Goal: Use online tool/utility: Utilize a website feature to perform a specific function

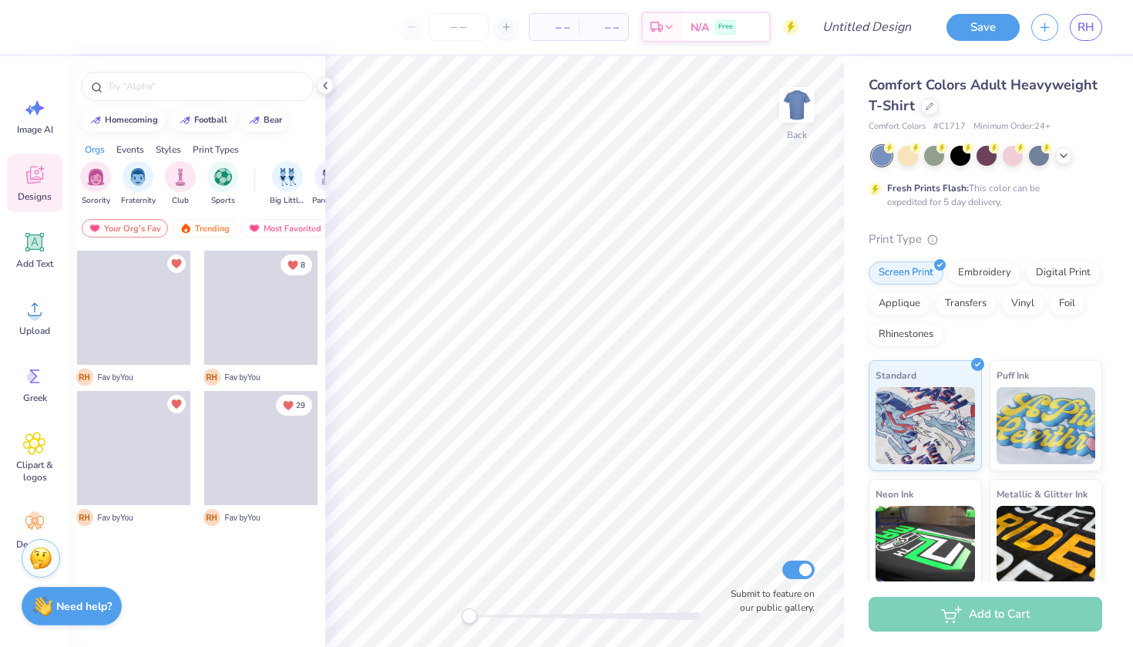
click at [878, 159] on div at bounding box center [882, 156] width 20 height 20
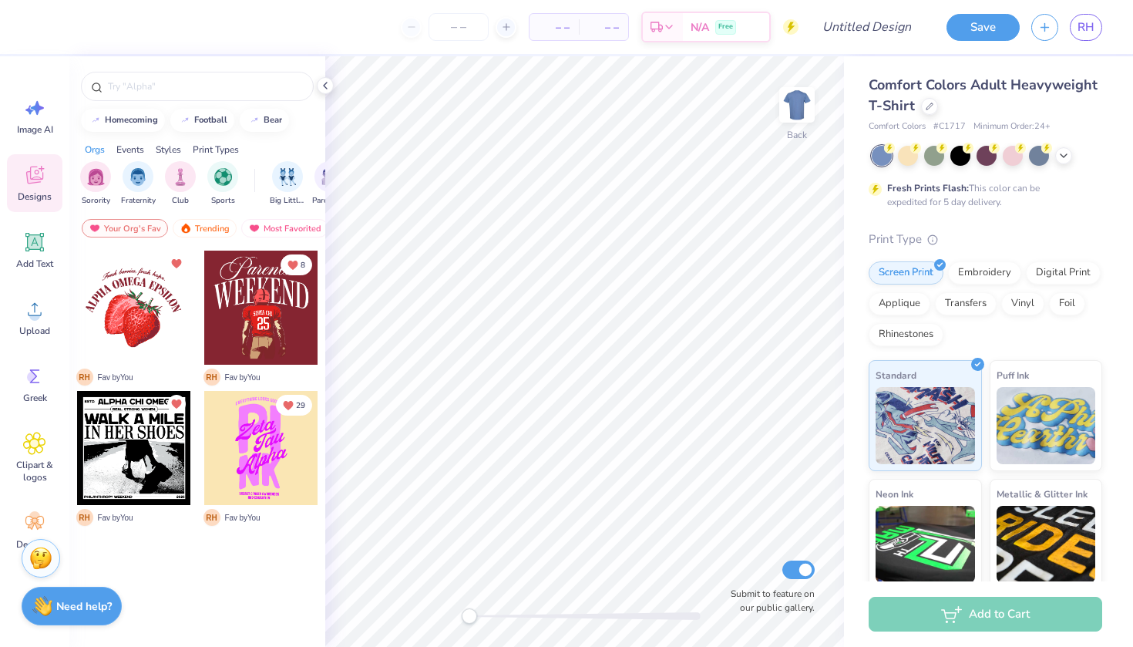
click at [1053, 156] on div at bounding box center [987, 156] width 230 height 20
click at [1055, 156] on div at bounding box center [1063, 154] width 17 height 17
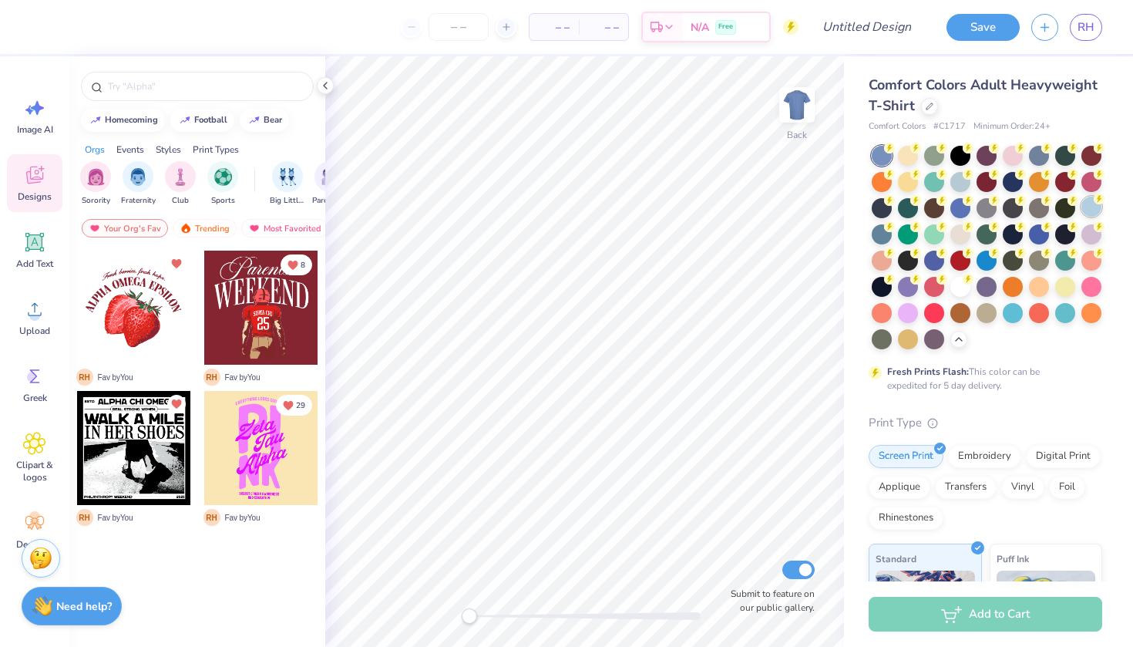
click at [1094, 200] on icon at bounding box center [1099, 198] width 11 height 11
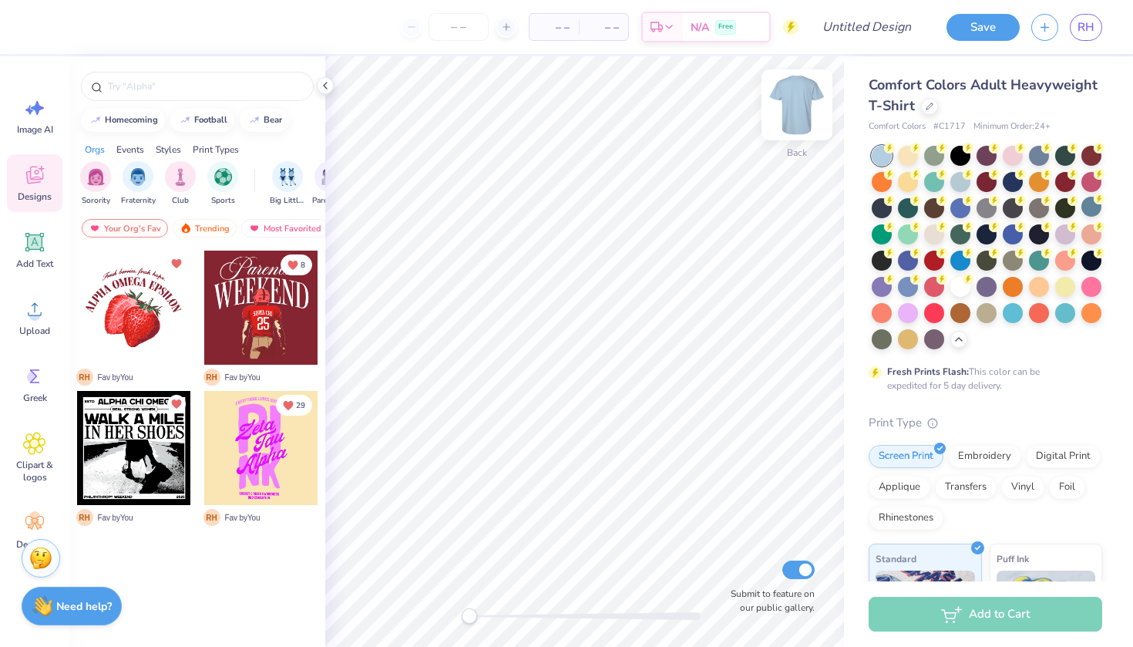
click at [809, 116] on img at bounding box center [797, 105] width 62 height 62
click at [139, 86] on input "text" at bounding box center [204, 86] width 197 height 15
type input "palm tree"
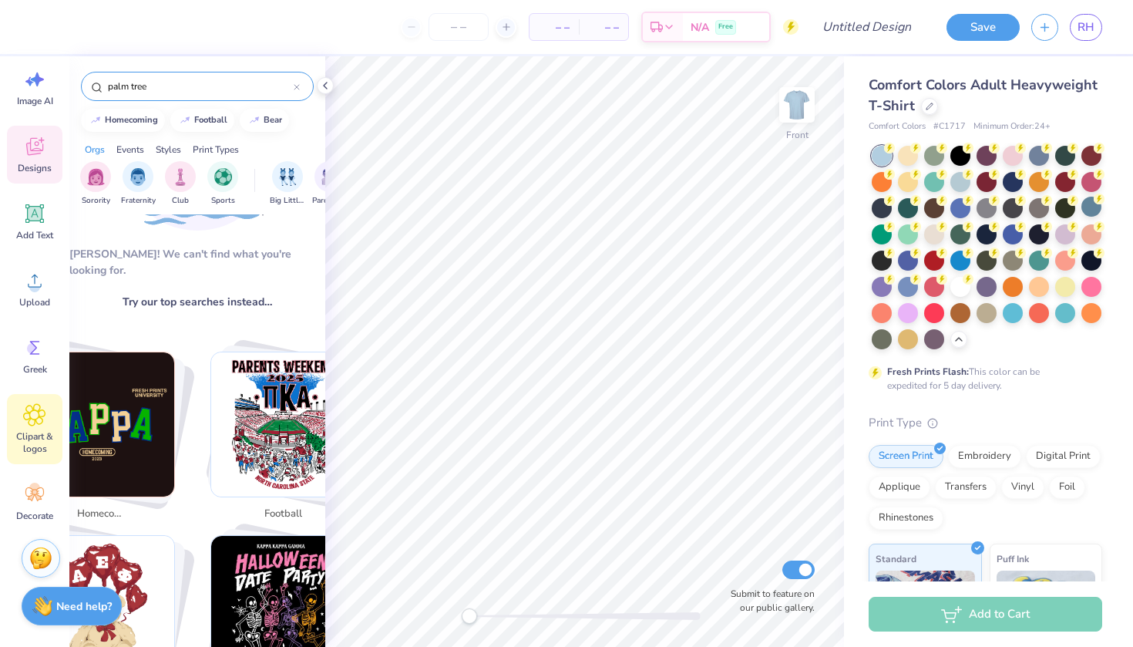
scroll to position [29, 0]
click at [36, 405] on icon at bounding box center [34, 414] width 22 height 23
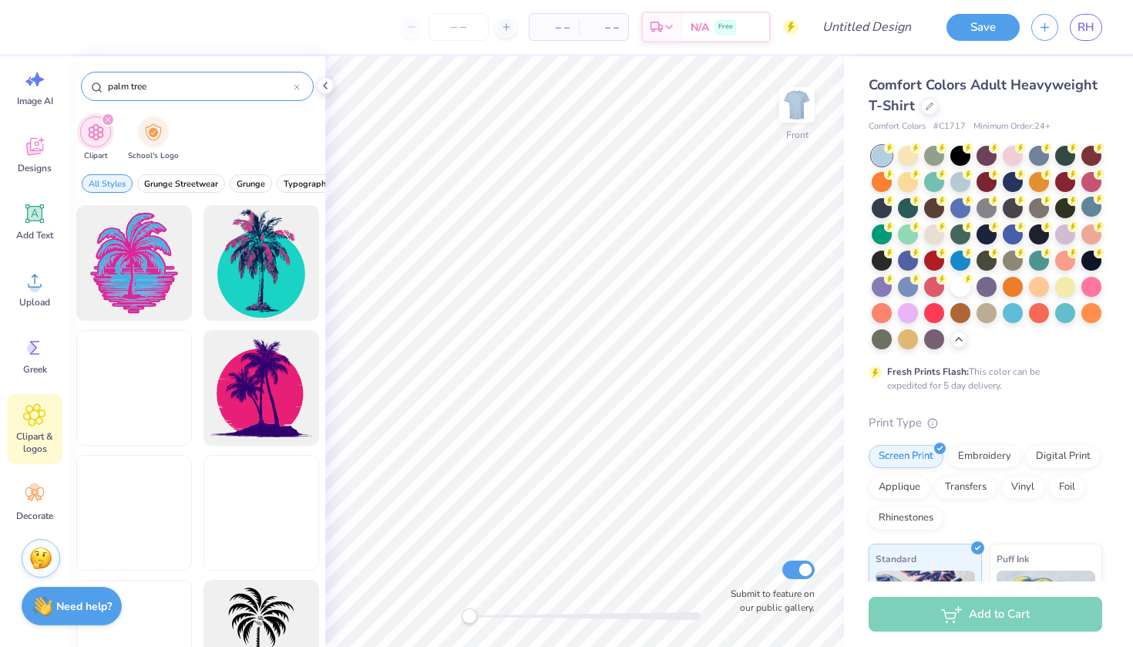
type input "palm tree"
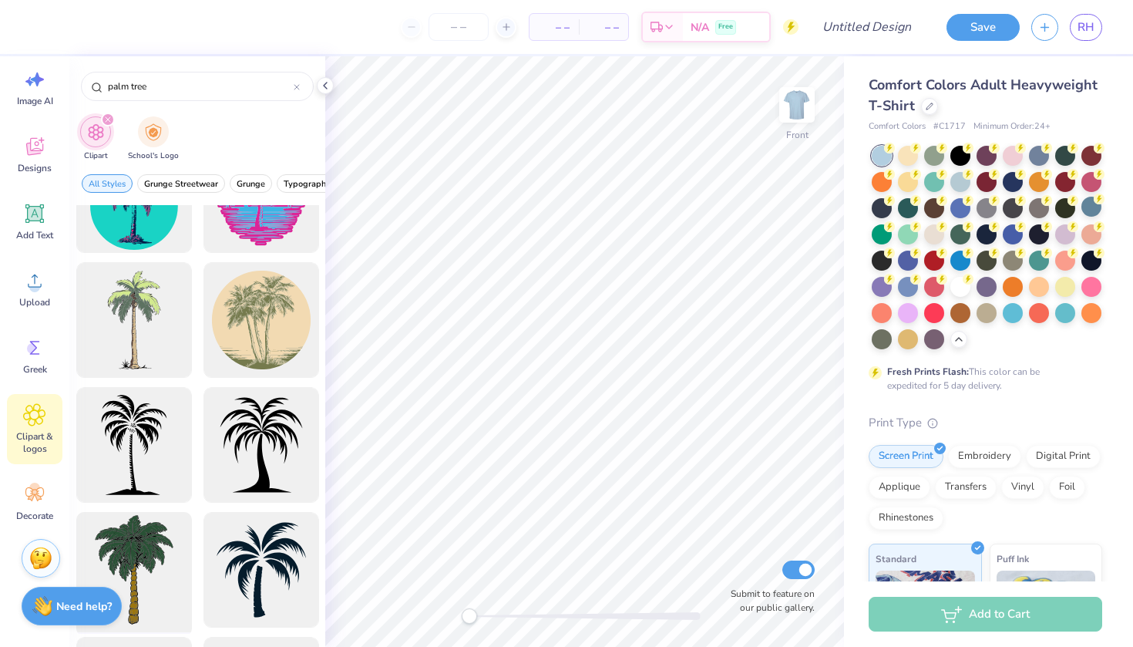
scroll to position [69, 0]
click at [164, 435] on div at bounding box center [133, 444] width 127 height 127
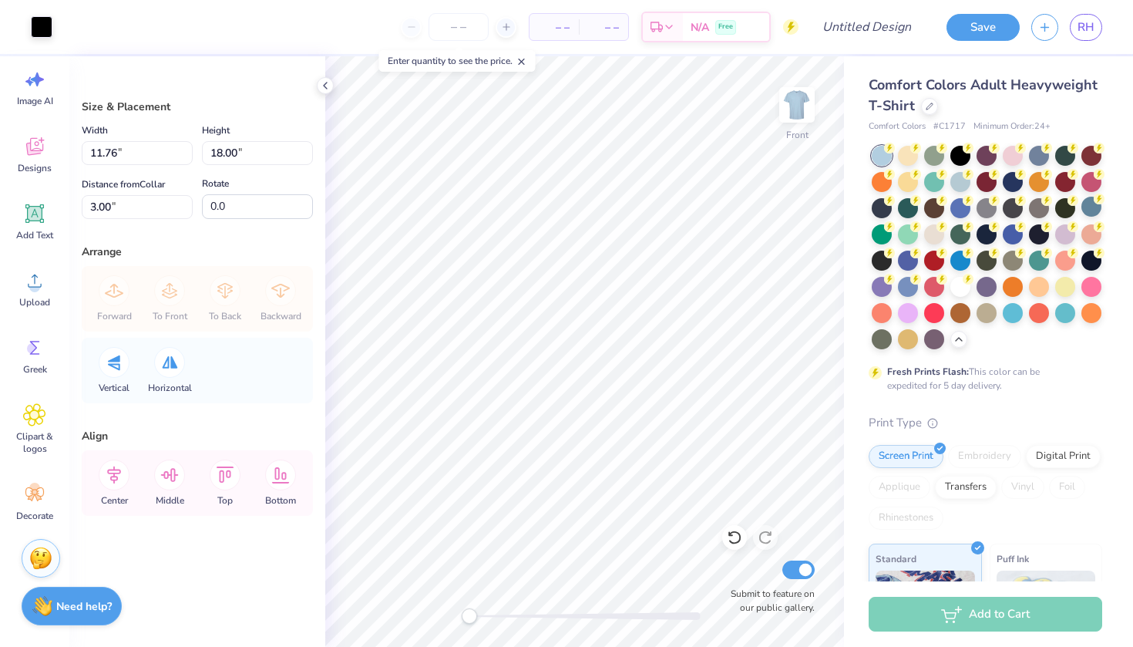
type input "6.42"
type input "9.82"
type input "10.49"
type input "6.09"
type input "9.33"
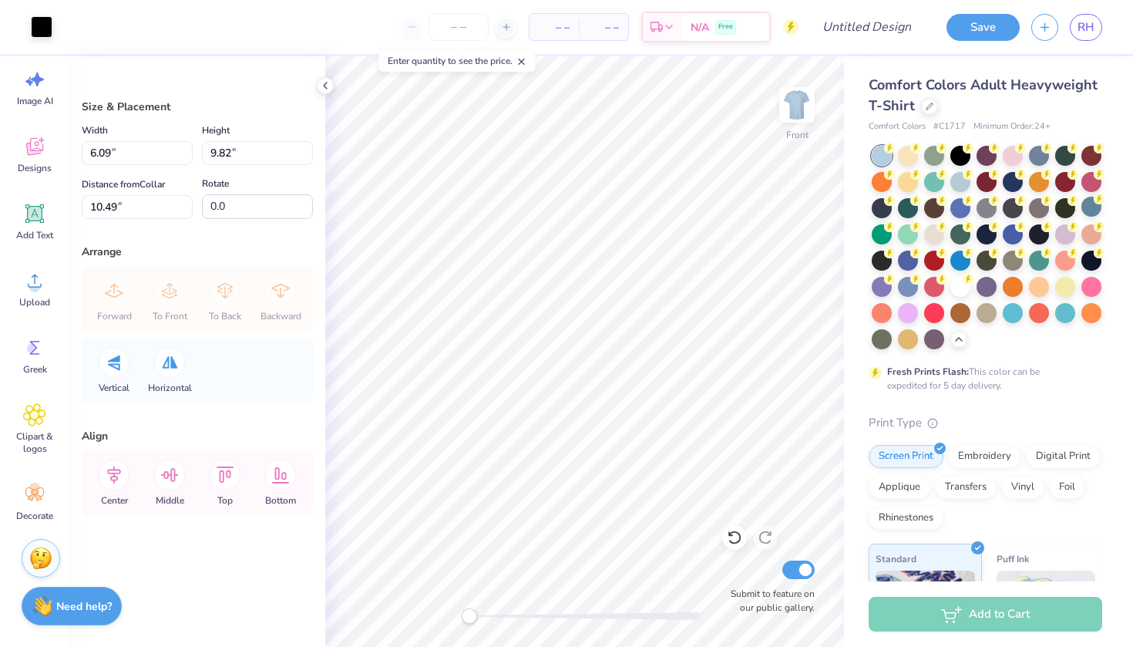
type input "3.50"
type input "6.48"
type input "9.91"
type input "3.84"
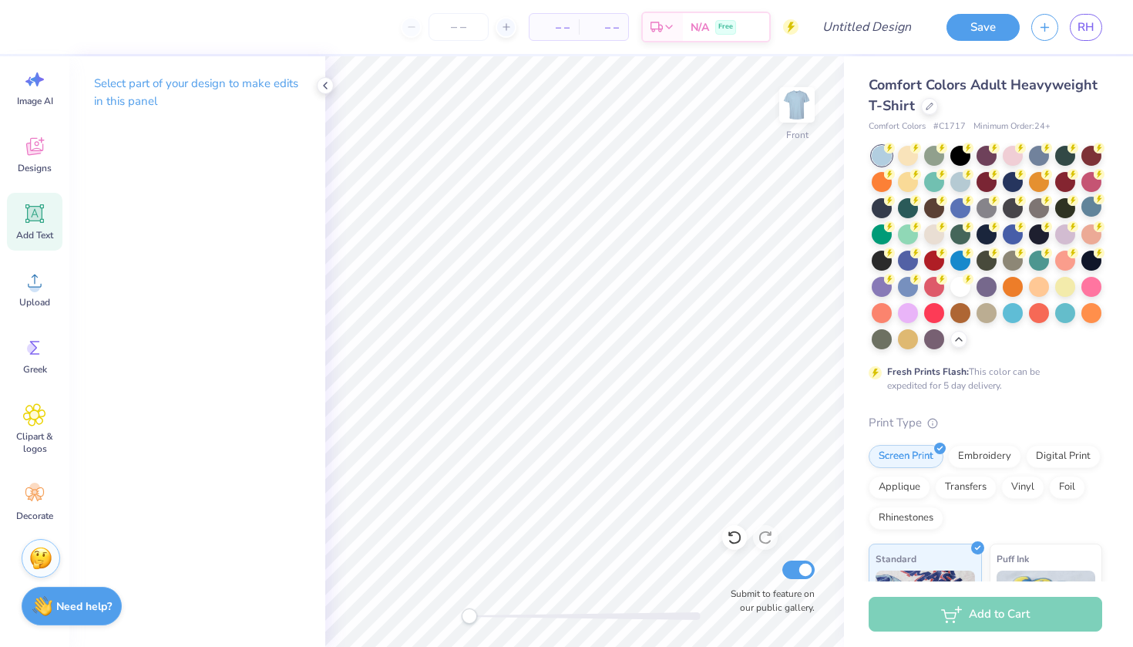
click at [39, 207] on icon at bounding box center [35, 214] width 15 height 15
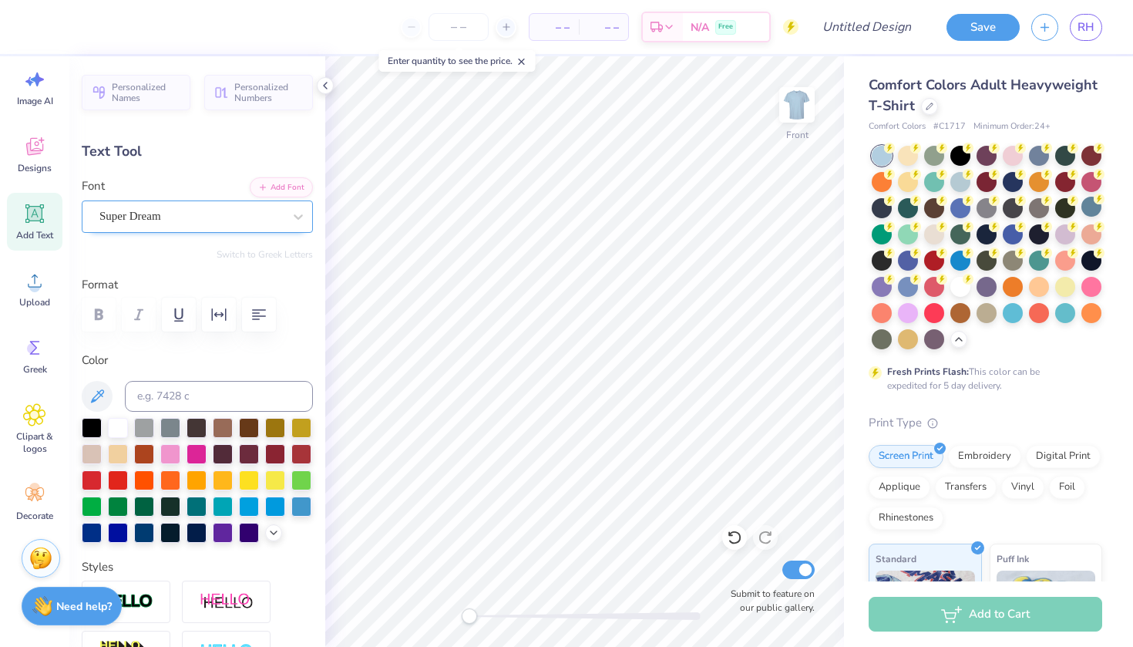
click at [193, 217] on div "Super Dream" at bounding box center [191, 216] width 186 height 24
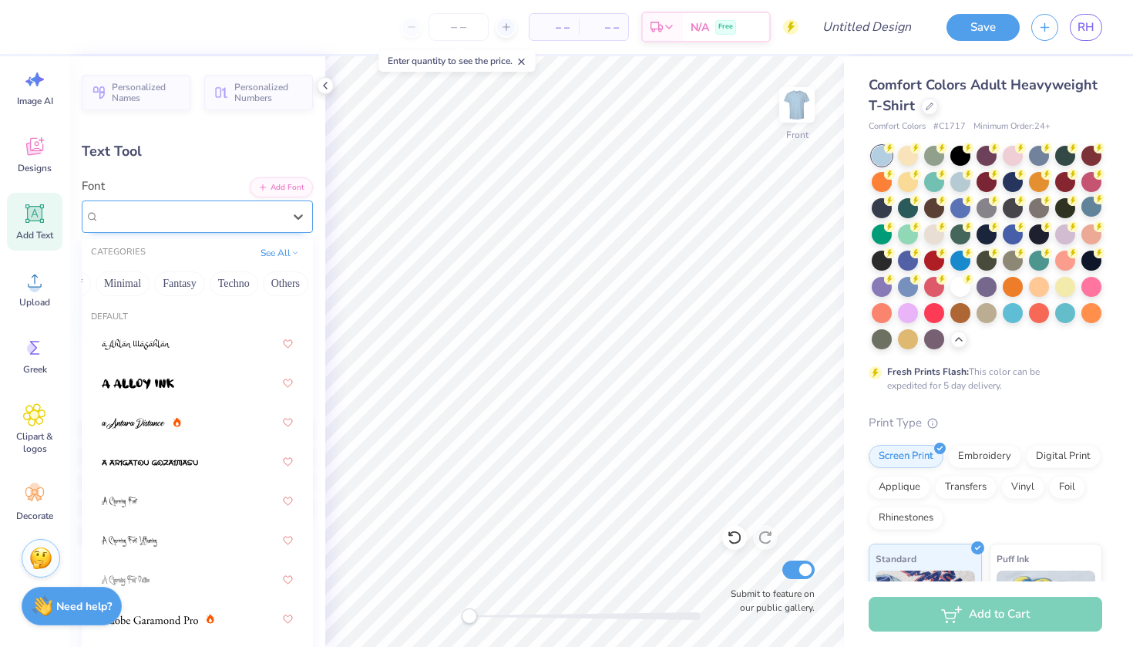
scroll to position [0, 429]
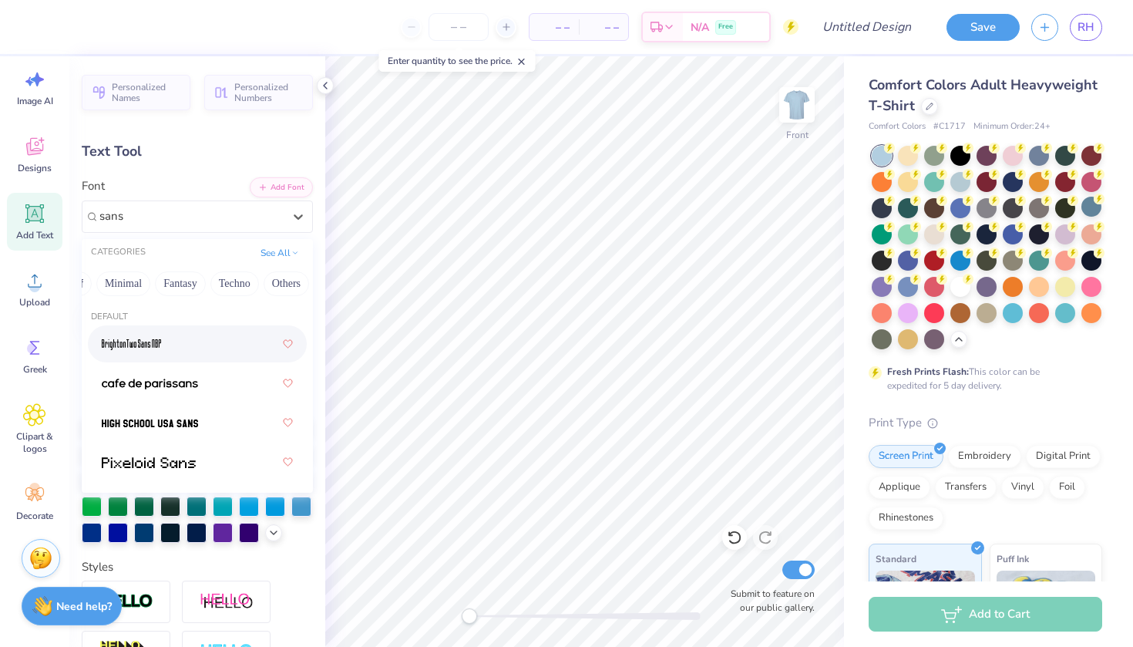
type input "sans"
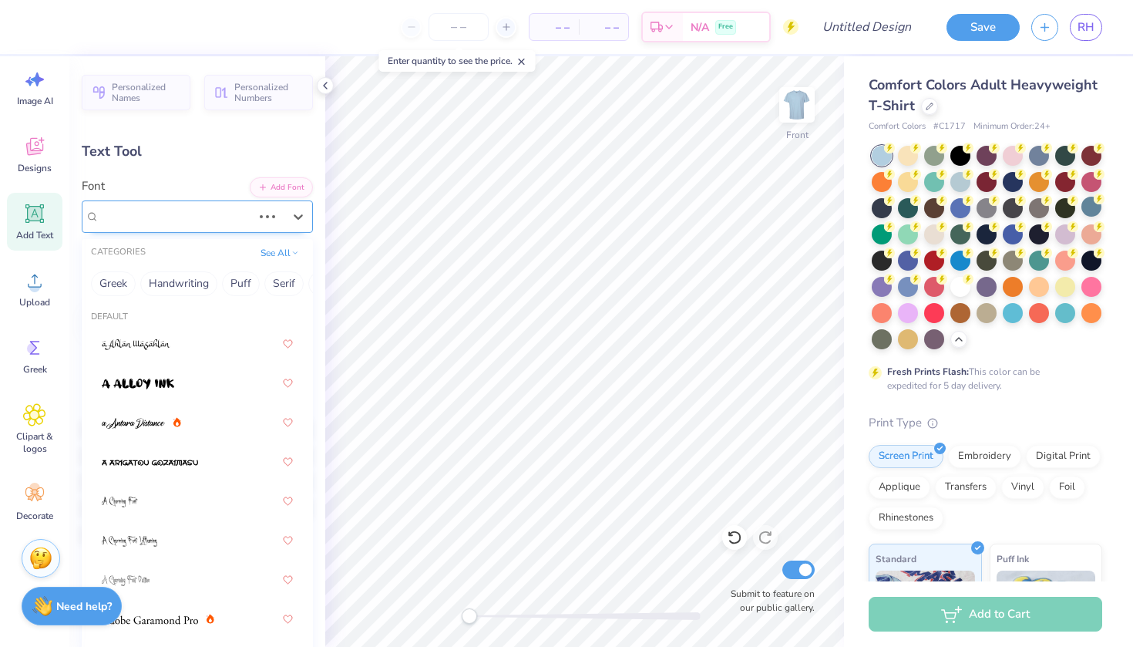
click at [287, 201] on div at bounding box center [283, 216] width 59 height 31
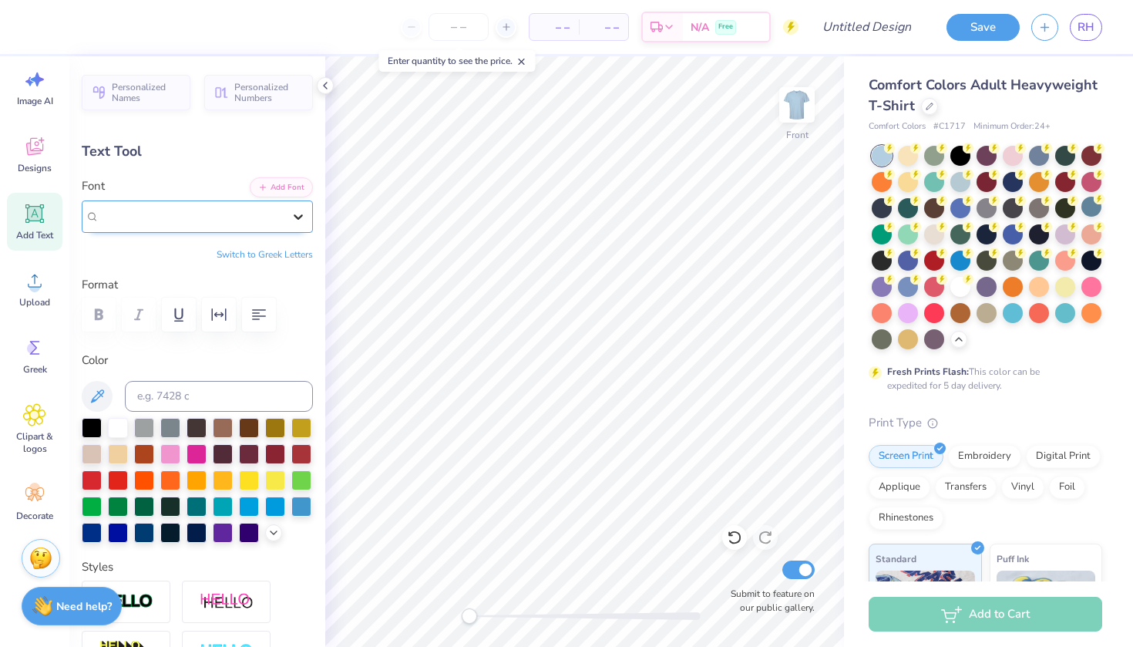
click at [289, 210] on div at bounding box center [298, 217] width 28 height 28
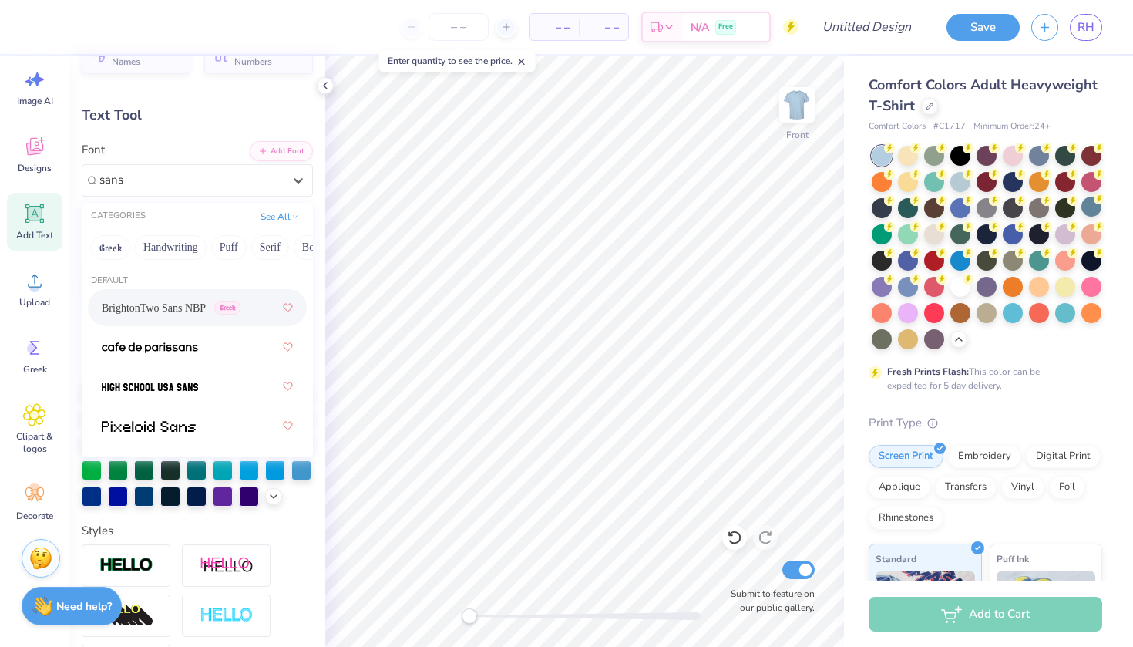
scroll to position [25, 0]
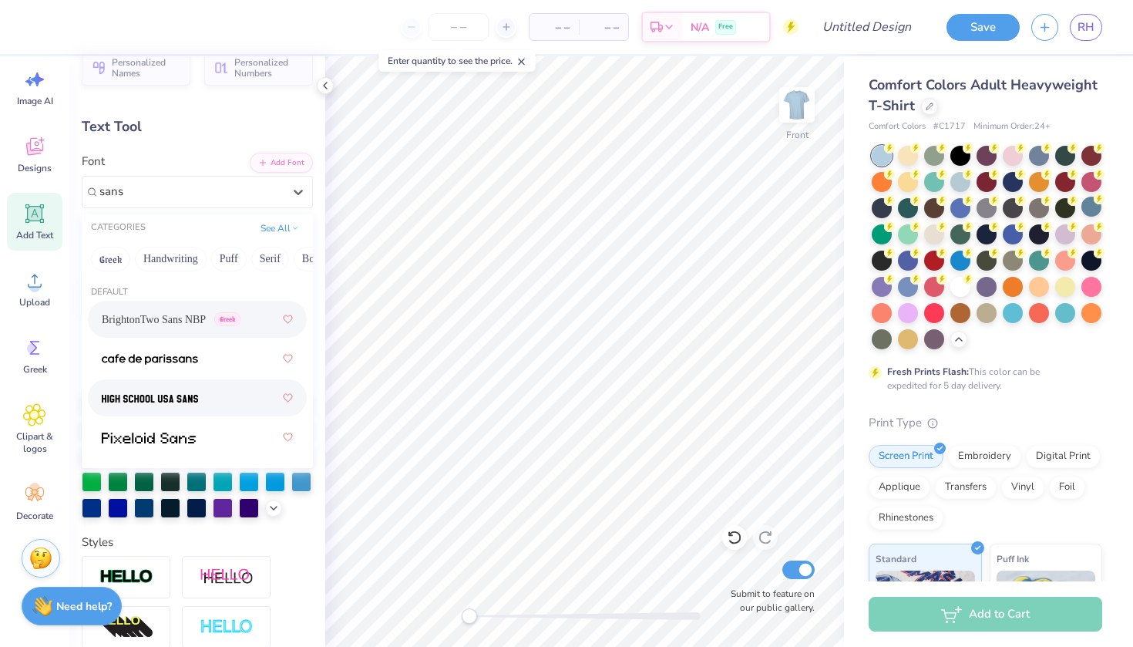
click at [234, 399] on div at bounding box center [197, 398] width 191 height 28
type input "sans"
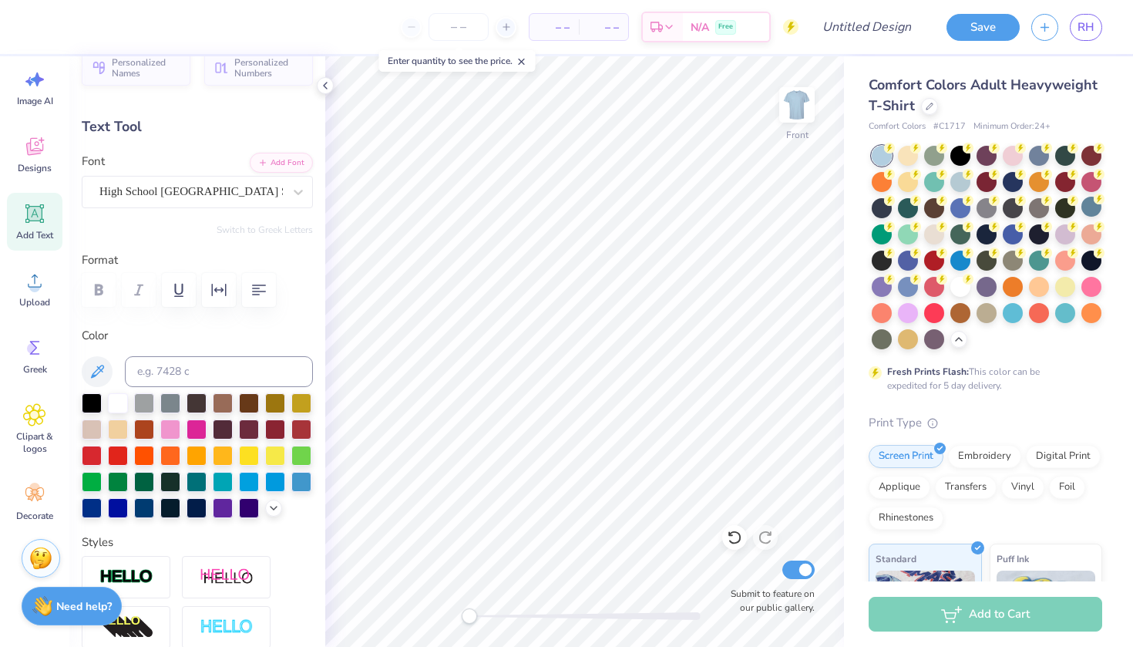
scroll to position [0, 1]
type textarea "T"
type input "1.01"
type input "1.86"
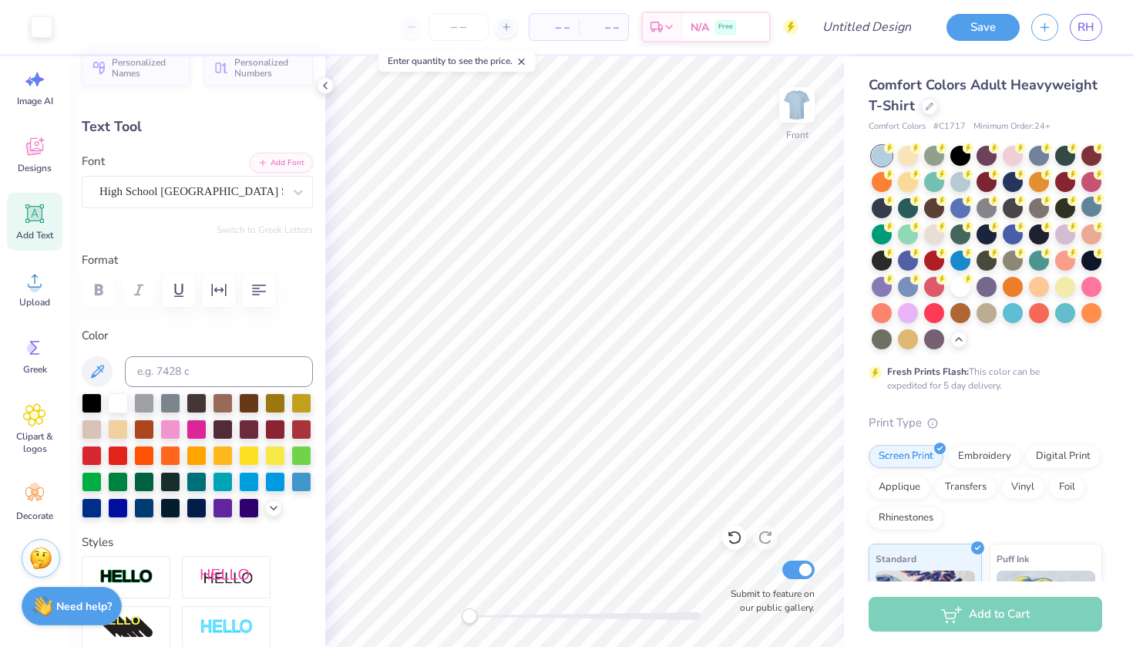
type input "12.82"
type textarea "A Hot New Big Man HAs Entered the Villa"
click at [242, 176] on div "High School [GEOGRAPHIC_DATA] Sans" at bounding box center [197, 192] width 231 height 32
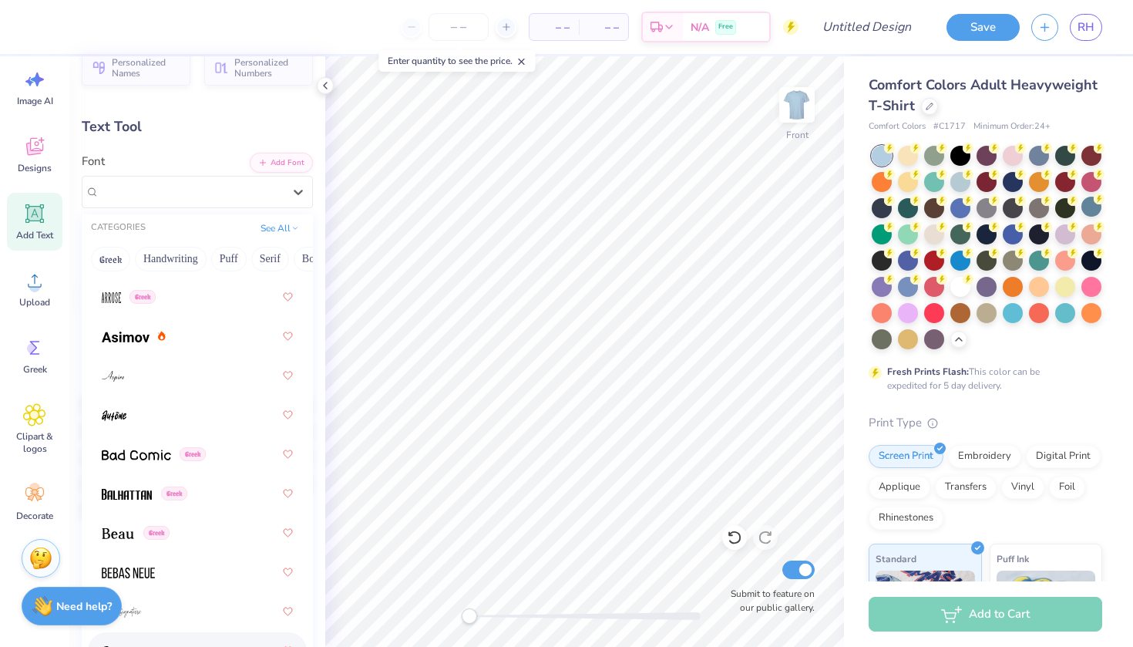
scroll to position [771, 0]
click at [154, 296] on span "Greek" at bounding box center [142, 295] width 26 height 14
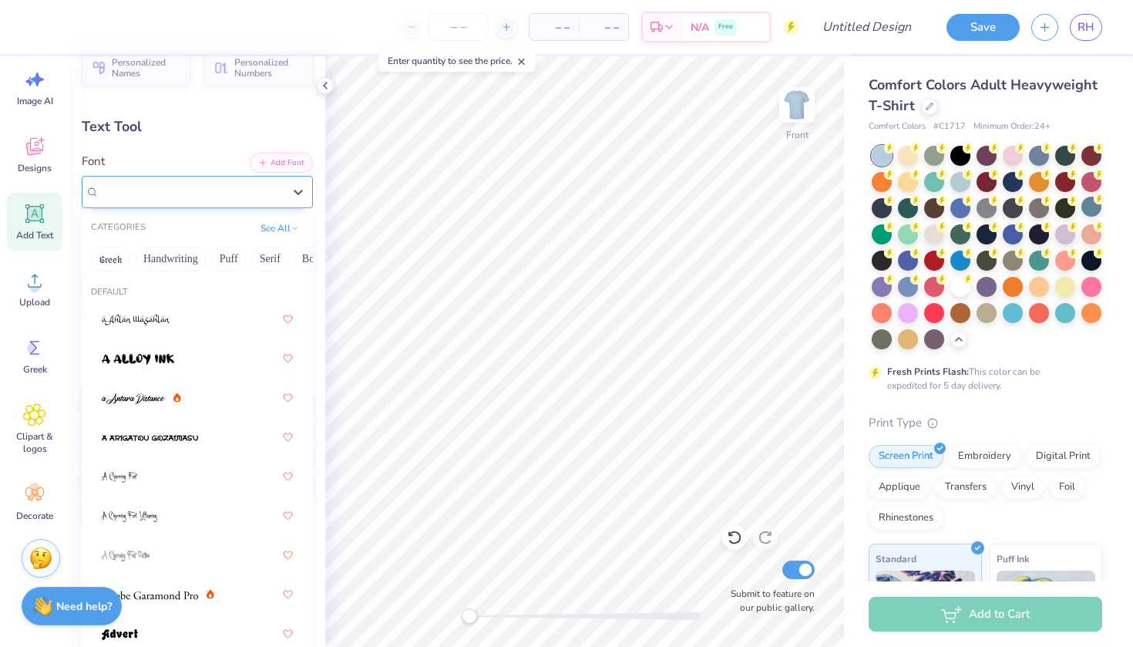
click at [242, 186] on div "Arrose Greek" at bounding box center [191, 192] width 186 height 24
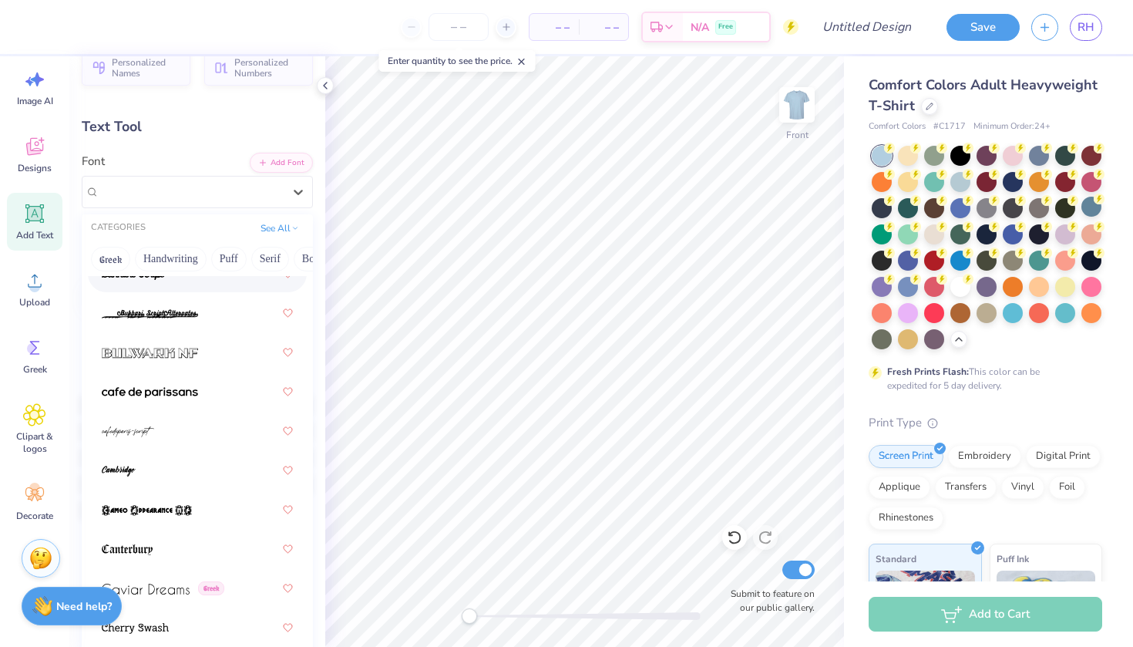
scroll to position [2089, 0]
click at [169, 396] on img at bounding box center [150, 392] width 96 height 11
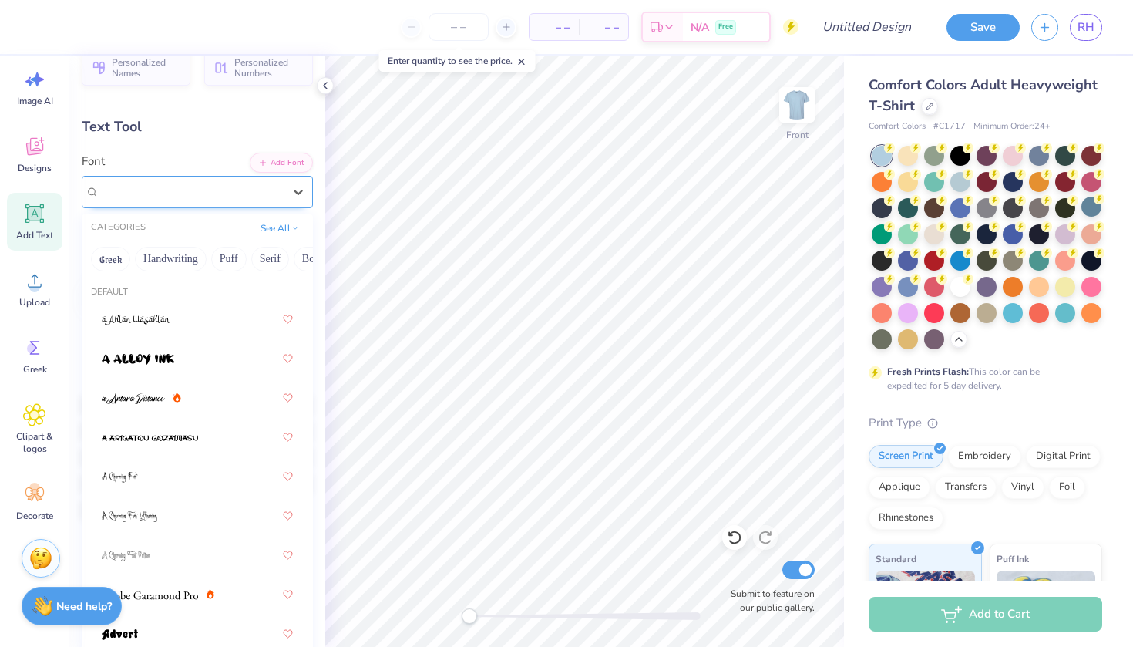
click at [217, 188] on div "[GEOGRAPHIC_DATA]-sans" at bounding box center [191, 192] width 186 height 24
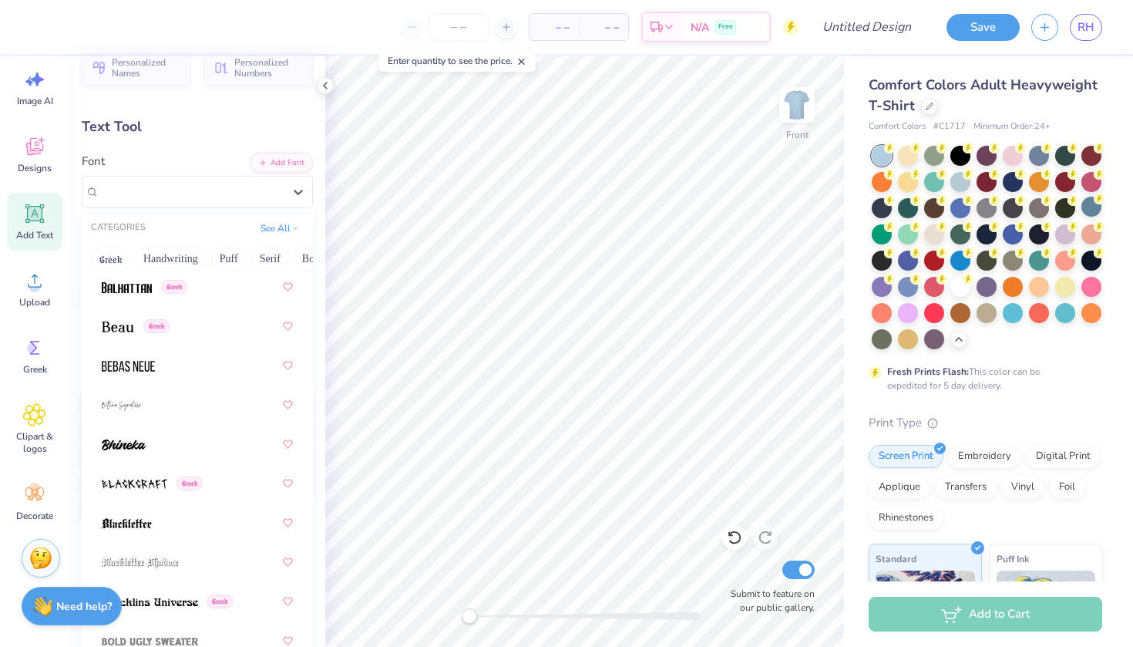
scroll to position [976, 0]
click at [165, 357] on div at bounding box center [197, 365] width 191 height 28
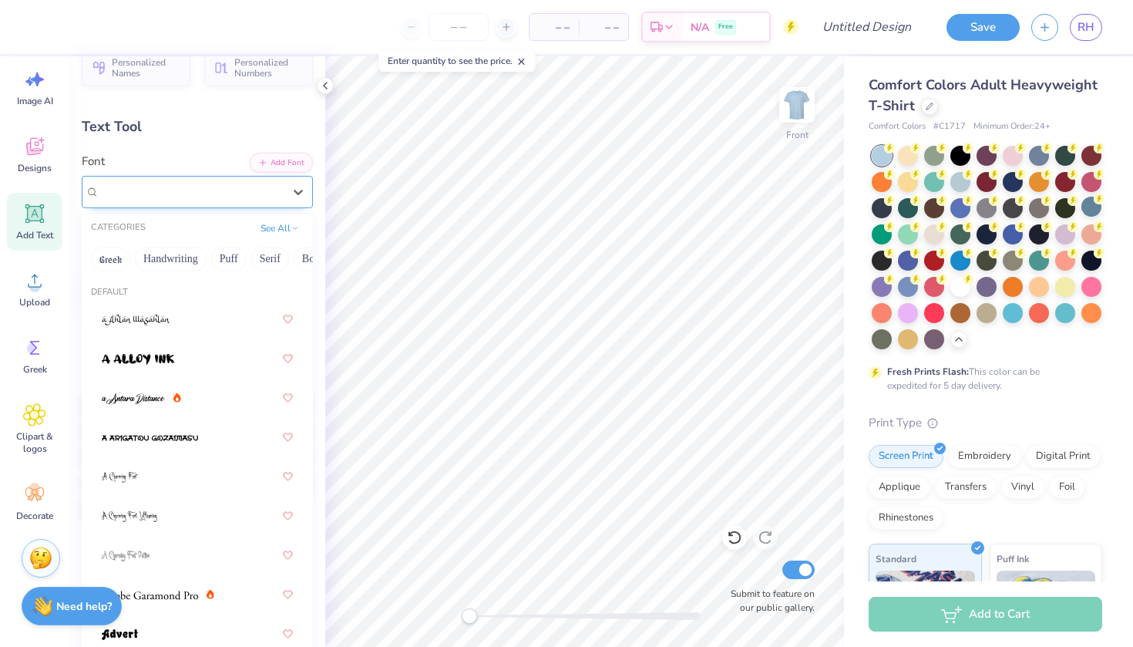
click at [232, 192] on div "Bebas Neue" at bounding box center [191, 192] width 186 height 24
click at [232, 192] on div "Bebas Neue" at bounding box center [190, 192] width 183 height 18
click at [246, 194] on div "Bebas Neue" at bounding box center [190, 192] width 183 height 18
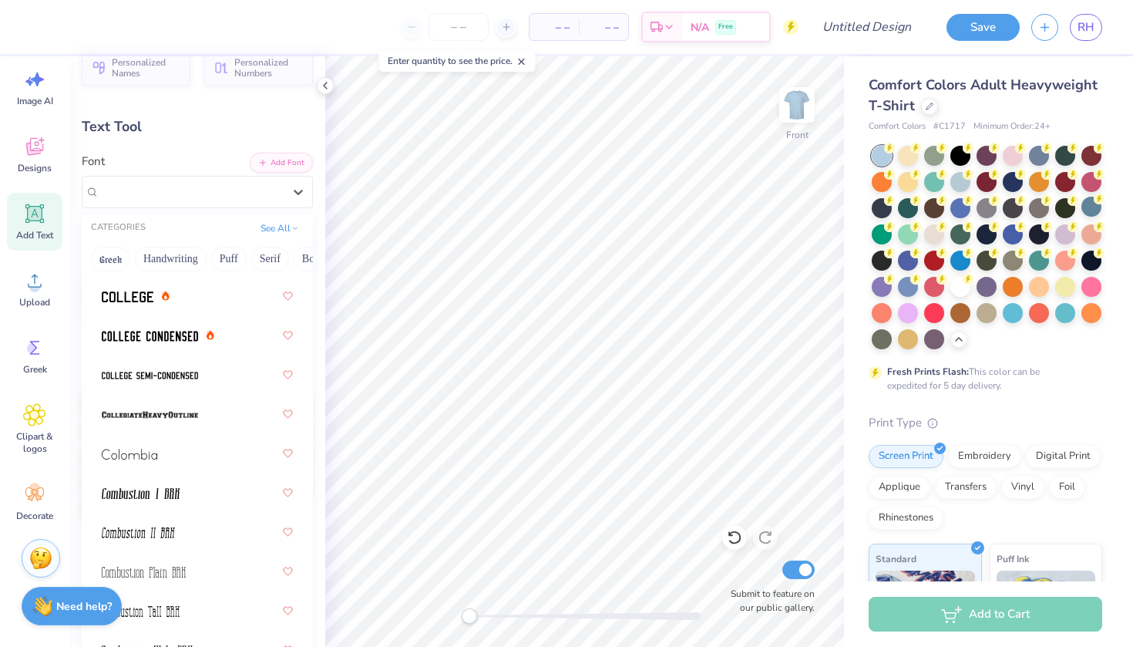
scroll to position [2842, 0]
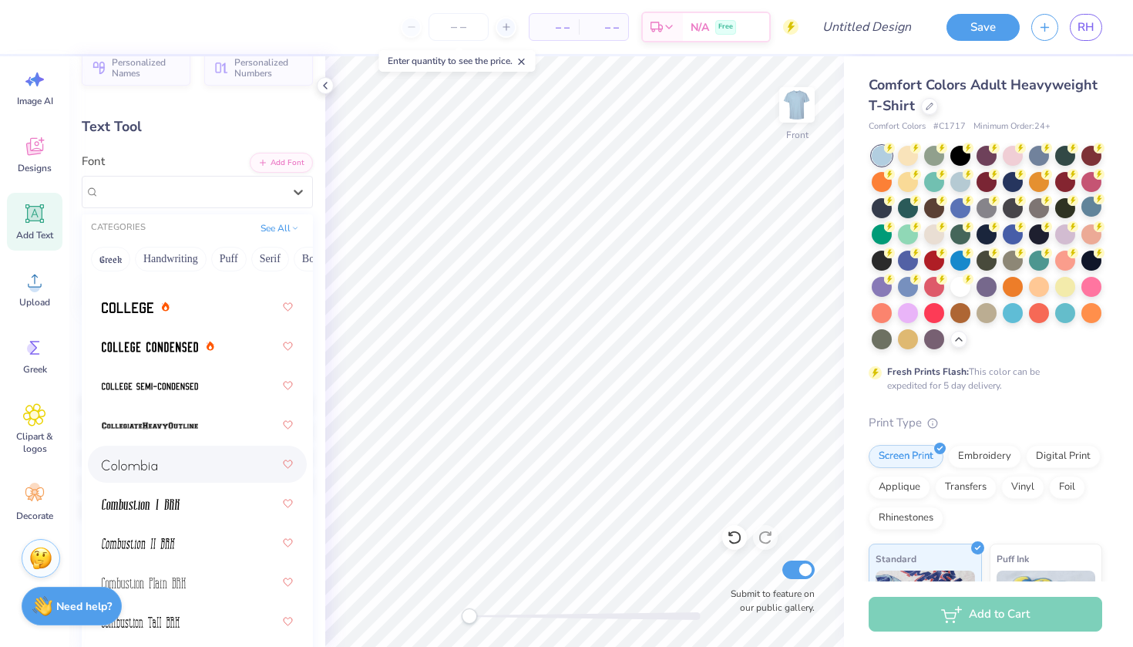
click at [166, 478] on div at bounding box center [197, 464] width 191 height 28
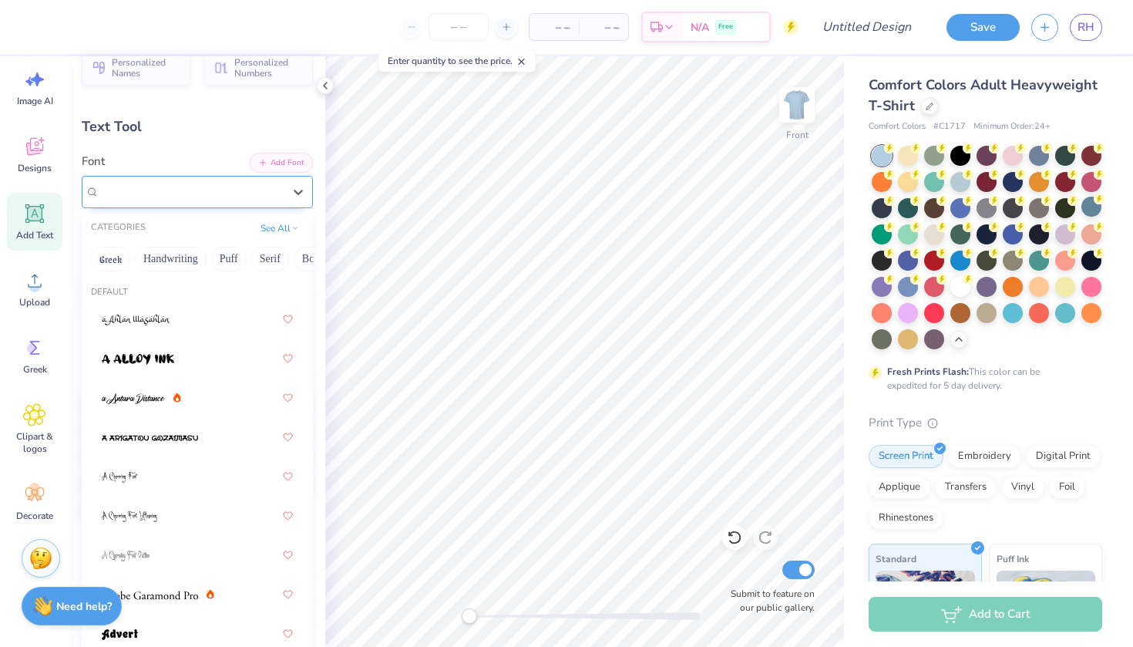
click at [214, 197] on div "[GEOGRAPHIC_DATA]" at bounding box center [191, 192] width 186 height 24
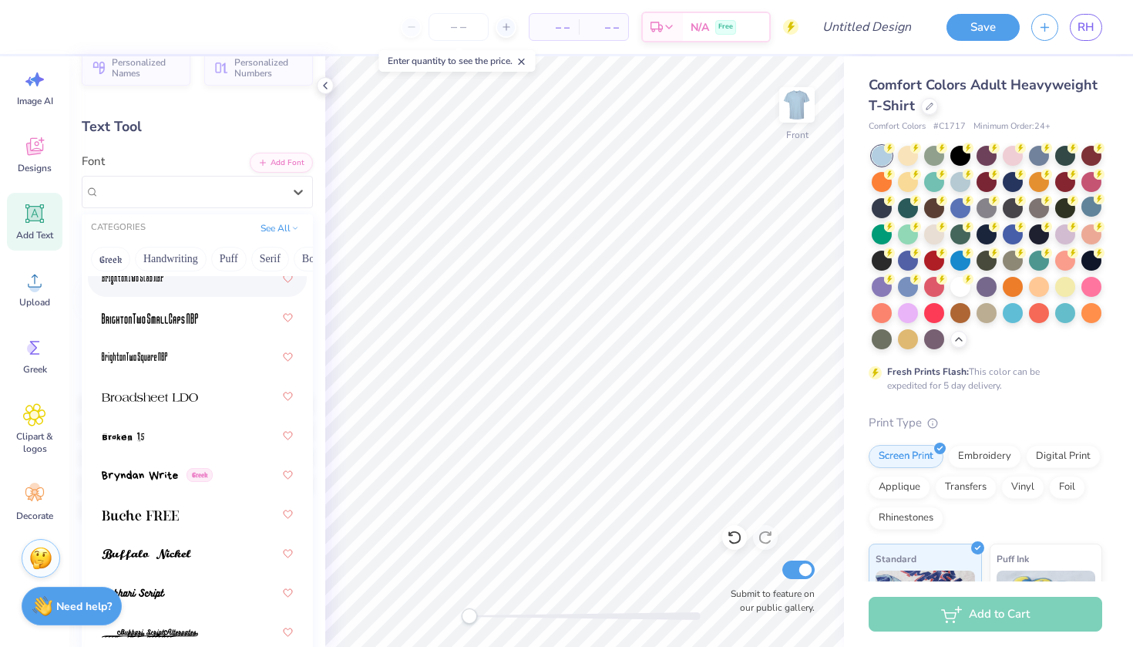
scroll to position [1773, 0]
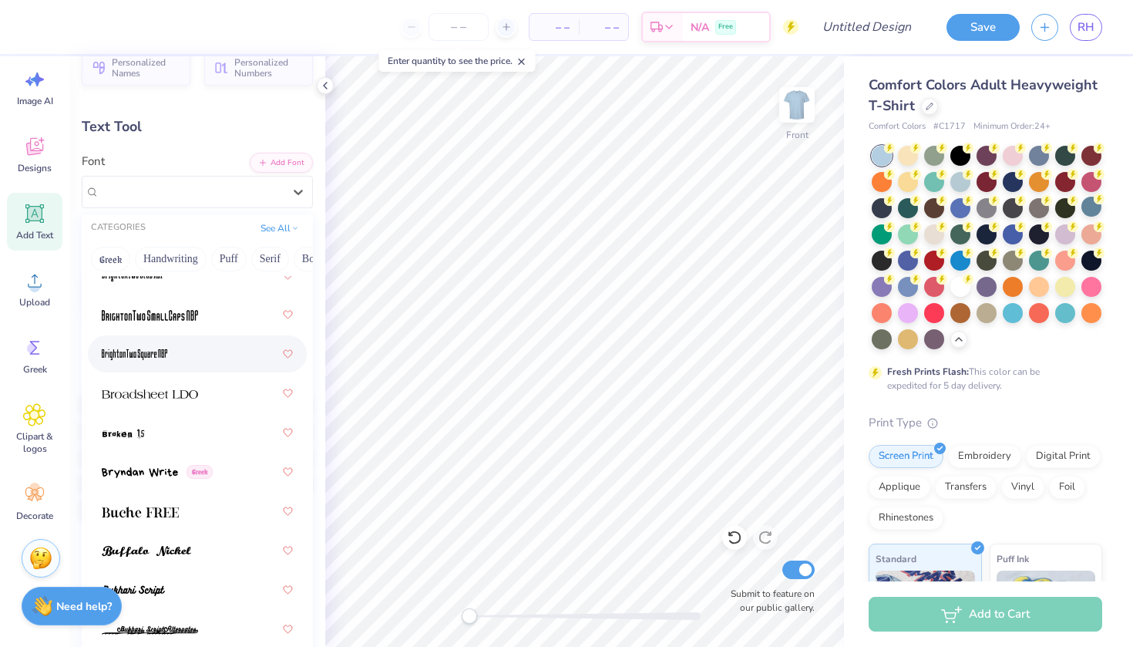
click at [171, 350] on div at bounding box center [197, 354] width 191 height 28
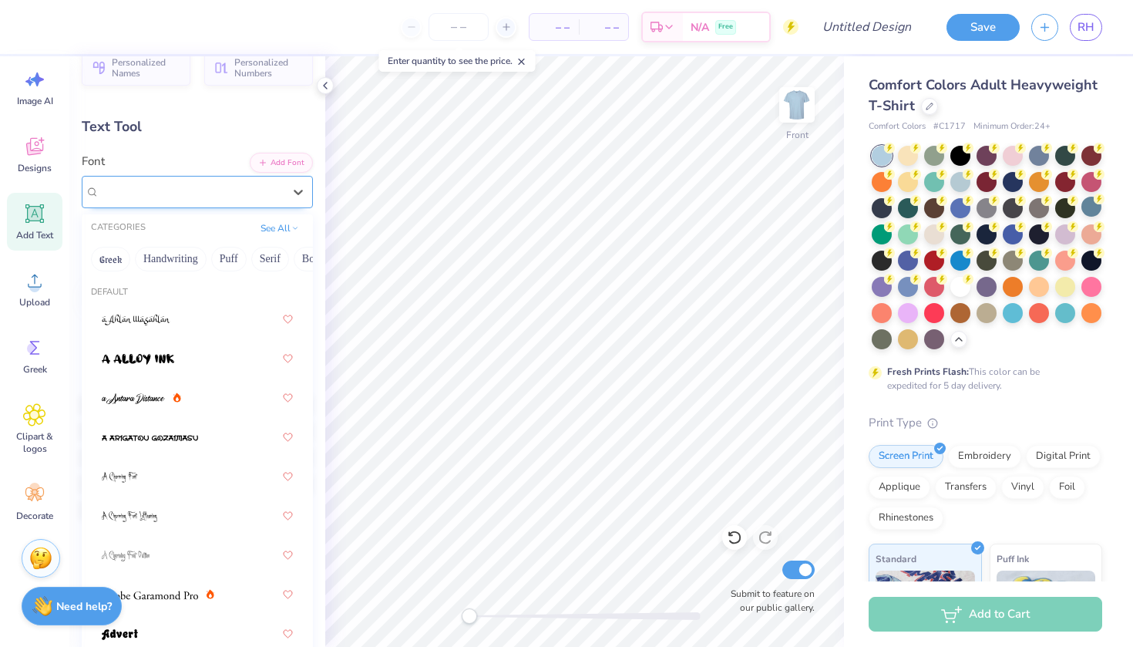
click at [251, 197] on span "Greek" at bounding box center [264, 192] width 26 height 14
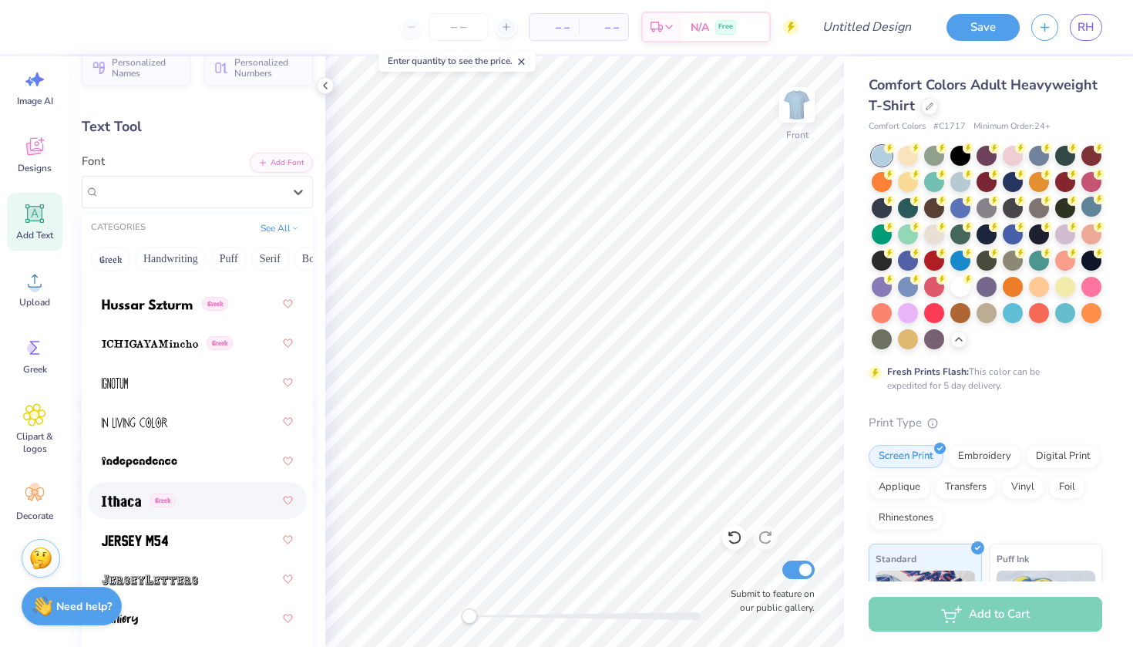
scroll to position [5754, 0]
click at [153, 375] on div at bounding box center [197, 382] width 191 height 28
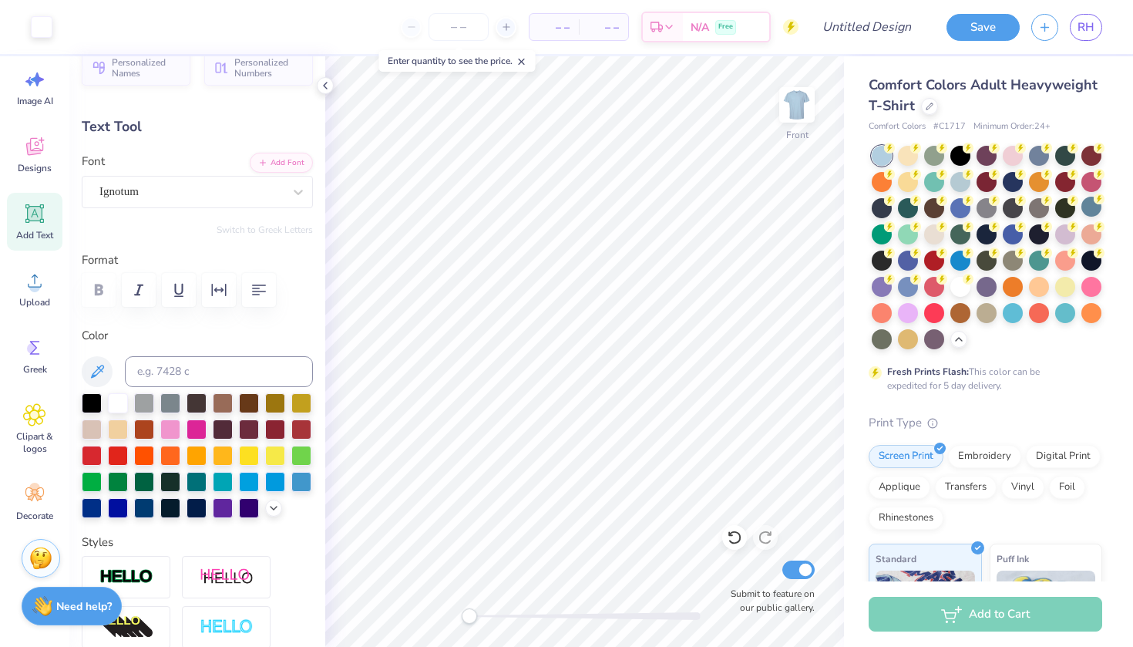
type input "9.12"
type input "10.56"
type input "8.47"
click at [274, 189] on div "Ignotum" at bounding box center [191, 192] width 186 height 24
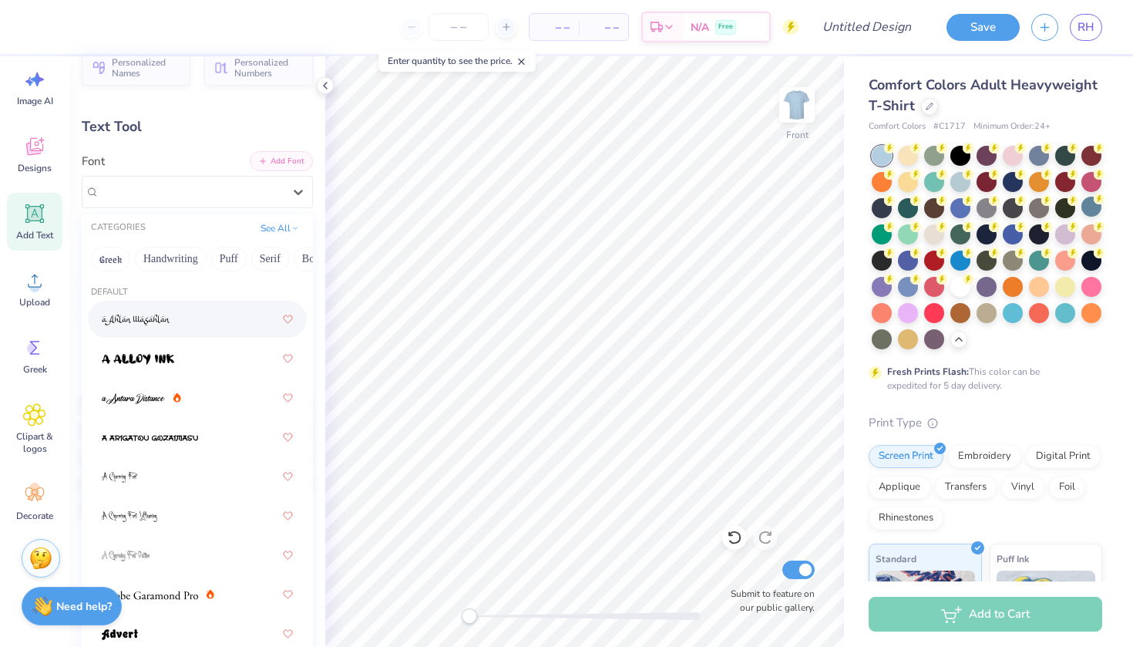
click at [297, 160] on button "Add Font" at bounding box center [281, 161] width 63 height 20
click at [221, 178] on div "Ignotum" at bounding box center [197, 192] width 231 height 32
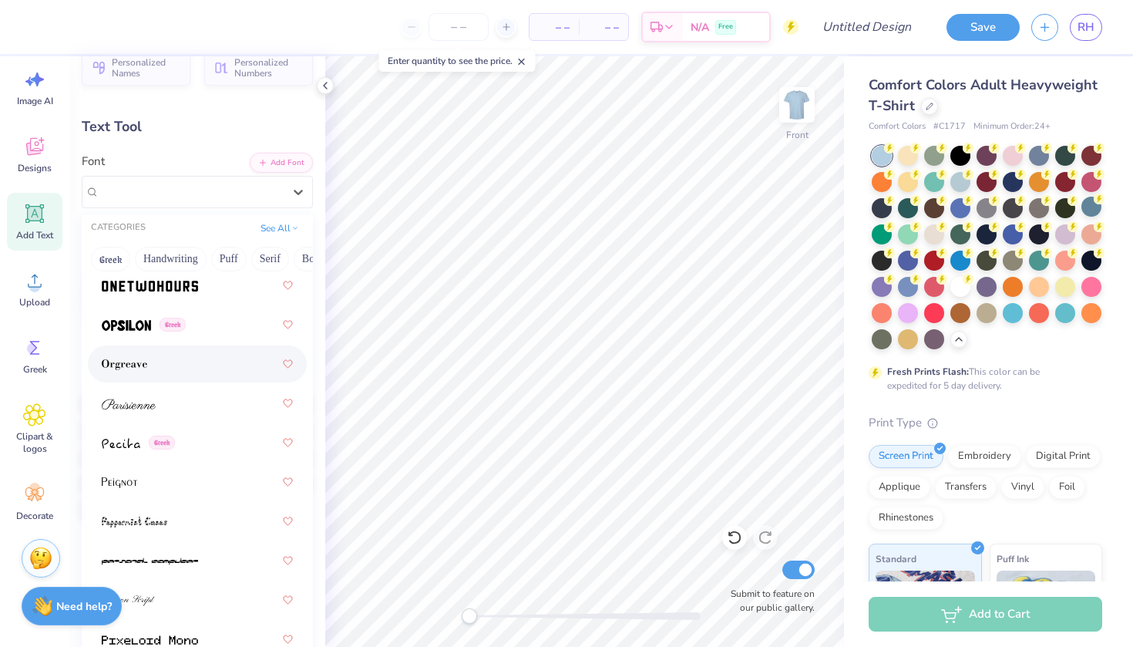
scroll to position [8799, 0]
click at [202, 441] on div "Greek" at bounding box center [197, 442] width 191 height 28
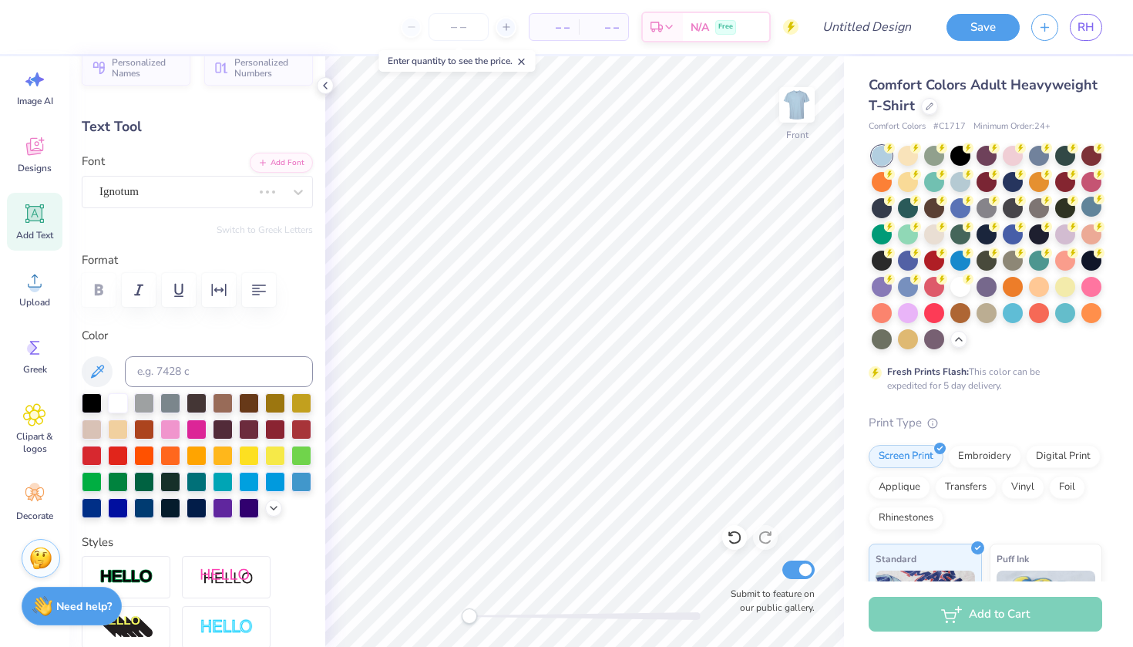
scroll to position [0, 2]
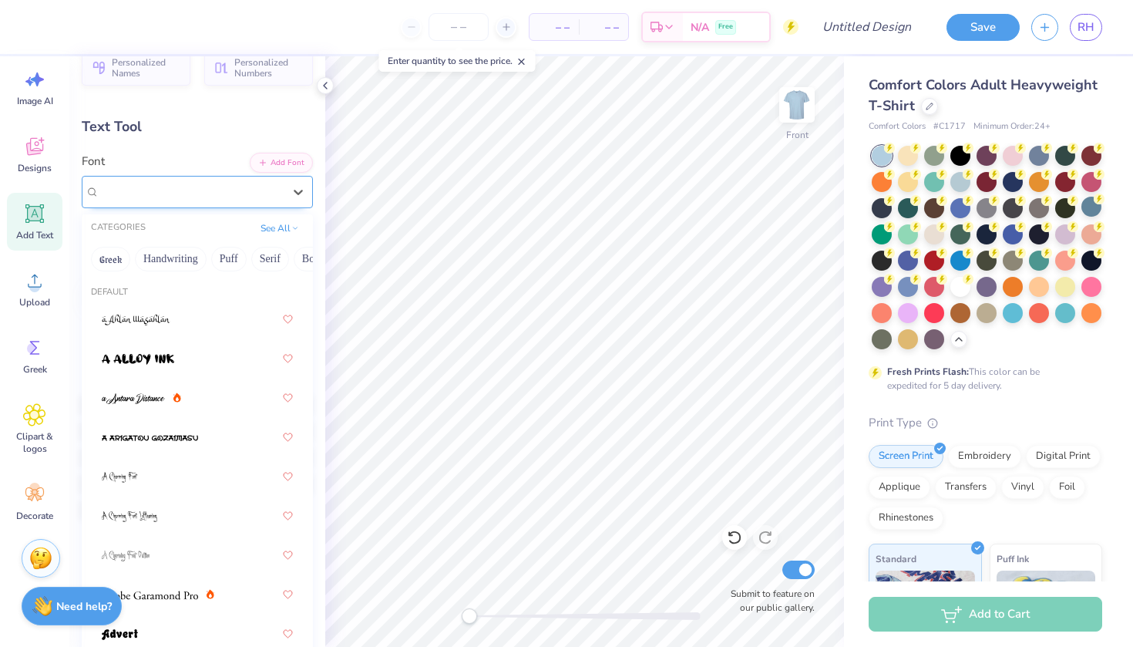
click at [276, 183] on div "Pecita Greek" at bounding box center [191, 192] width 186 height 24
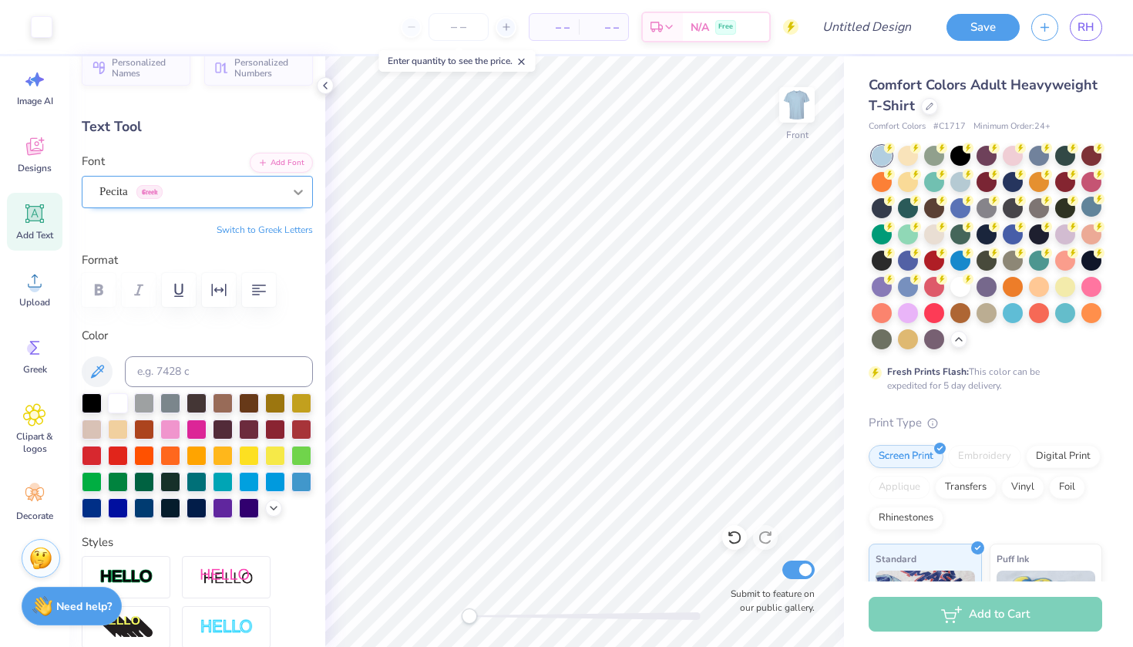
type input "12.22"
type input "9.87"
type input "5.75"
click at [249, 203] on div "Pecita Greek" at bounding box center [197, 192] width 231 height 32
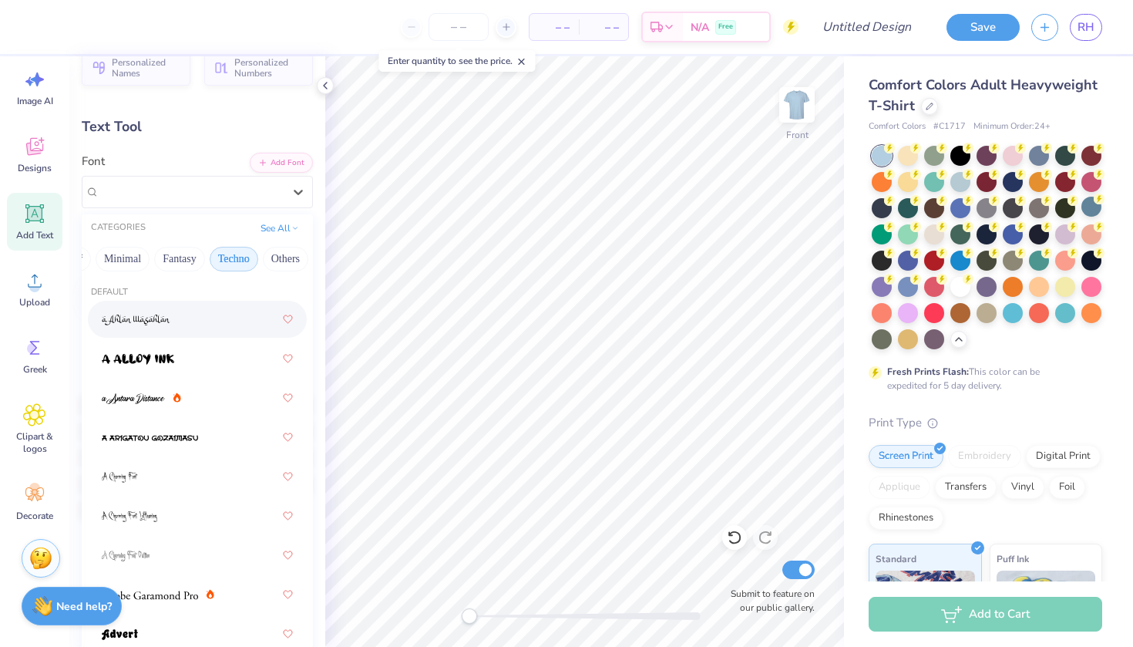
scroll to position [0, 429]
click at [134, 260] on button "Minimal" at bounding box center [123, 259] width 54 height 25
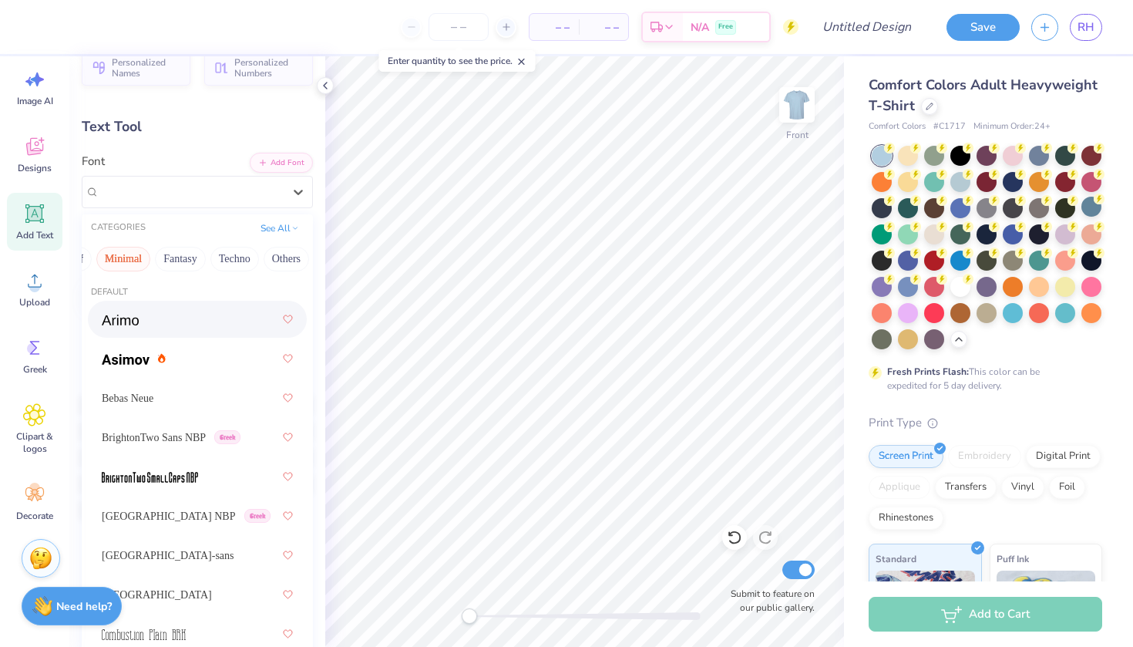
click at [164, 333] on div at bounding box center [197, 319] width 191 height 28
click at [167, 189] on div "Arimo Greek" at bounding box center [191, 192] width 186 height 24
click at [173, 388] on div "Bebas Neue" at bounding box center [197, 398] width 191 height 28
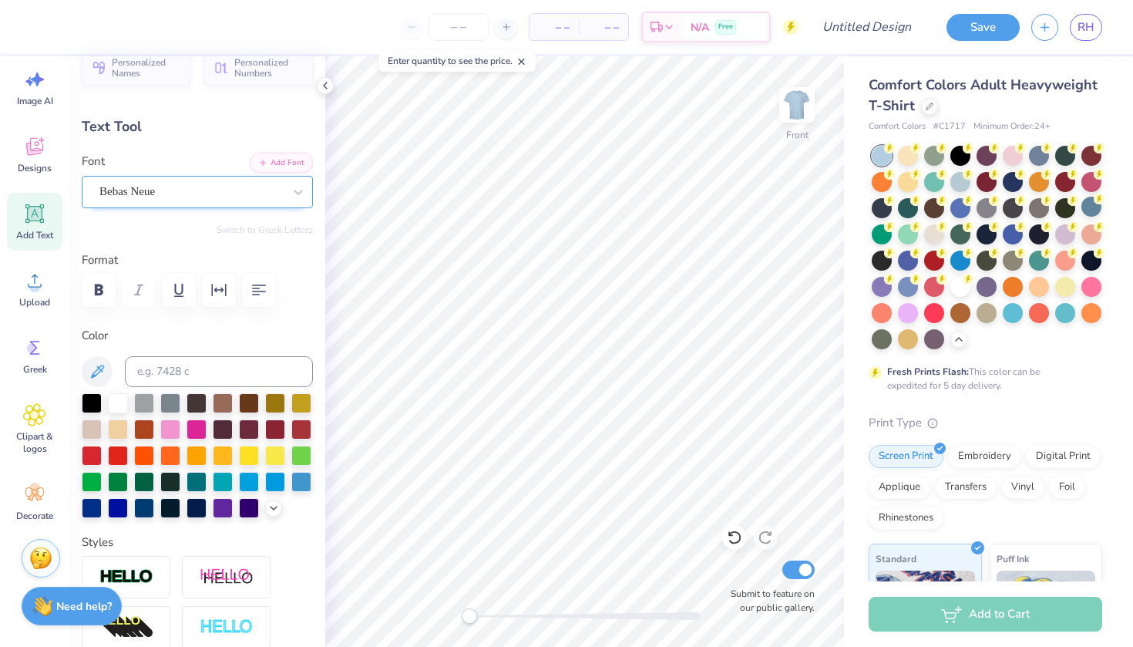
type input "6.98"
type input "7.61"
type input "7.69"
type input "8.91"
type input "9.72"
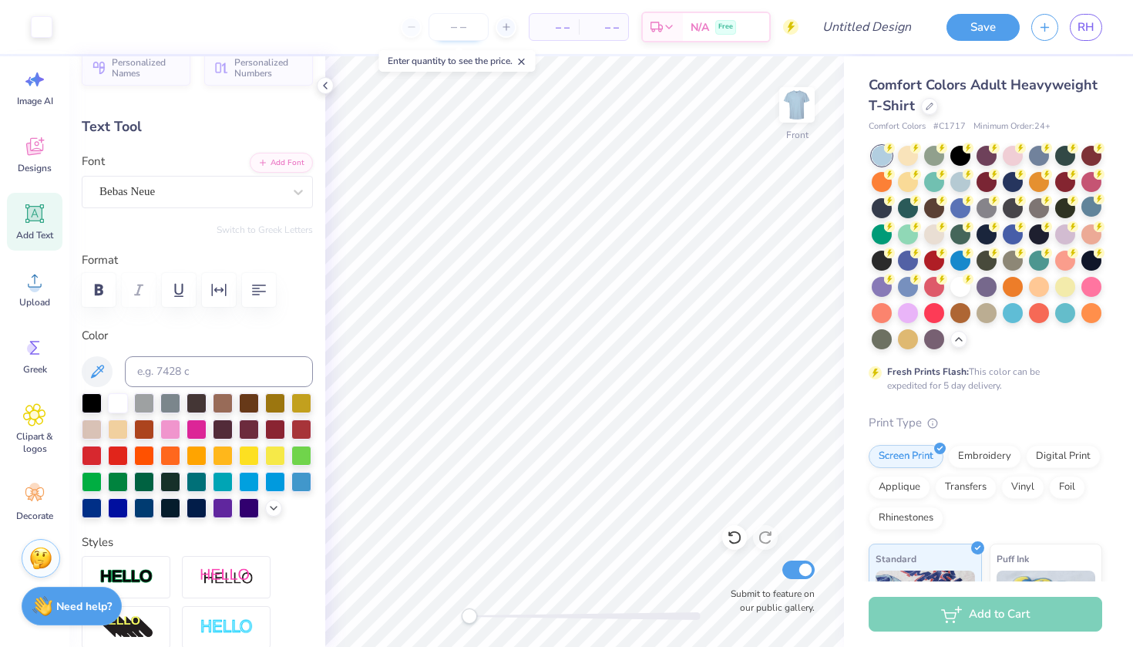
type input "5.02"
click at [47, 288] on div "Upload" at bounding box center [34, 289] width 55 height 58
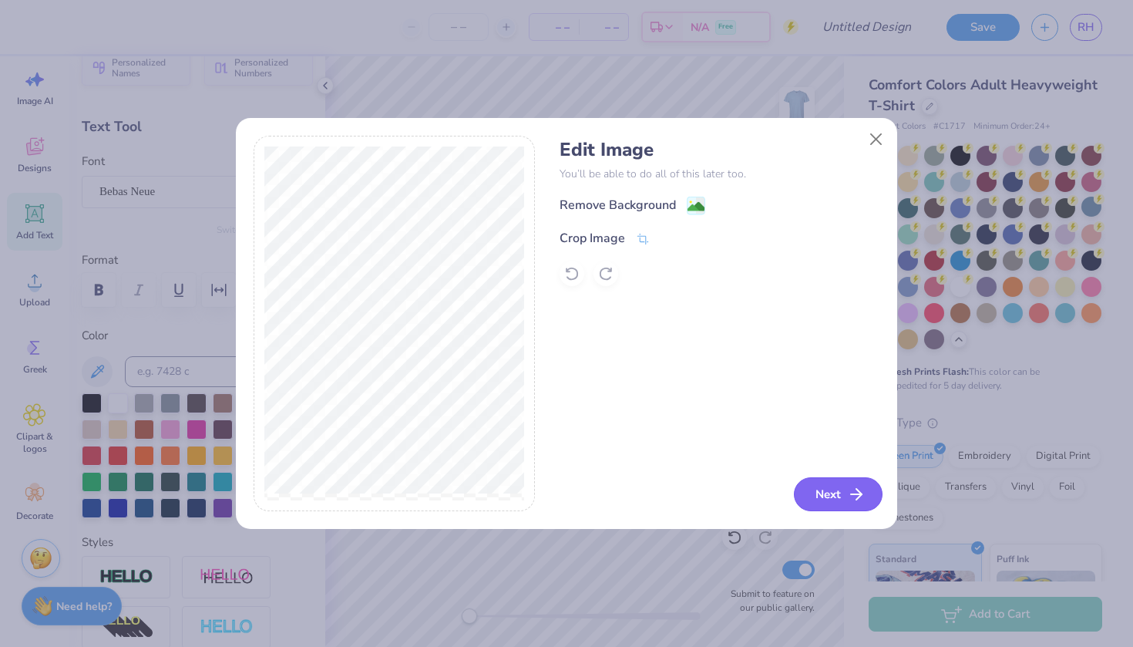
click at [842, 494] on button "Next" at bounding box center [838, 494] width 89 height 34
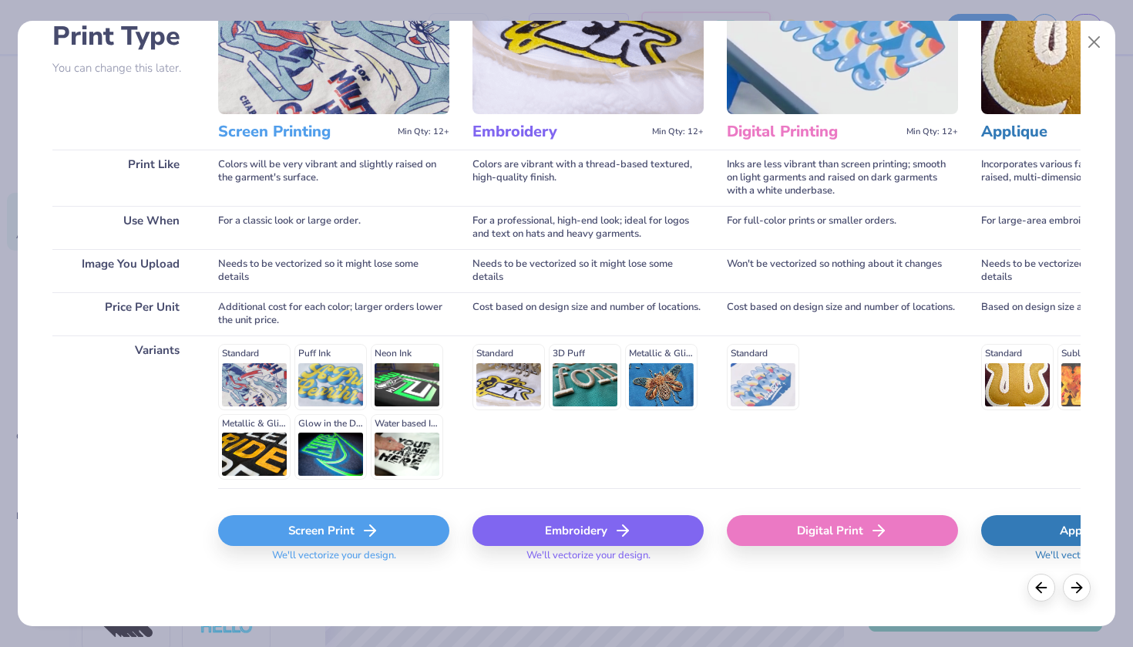
scroll to position [121, 0]
click at [361, 539] on div "Screen Print" at bounding box center [333, 531] width 231 height 31
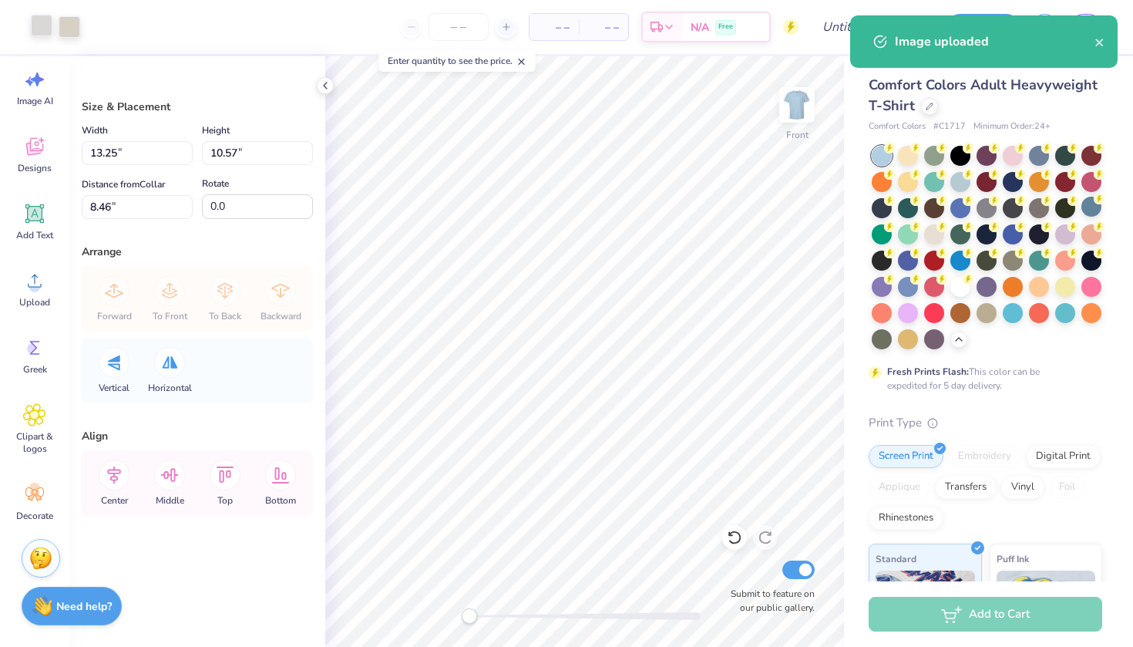
click at [42, 26] on div at bounding box center [42, 26] width 22 height 22
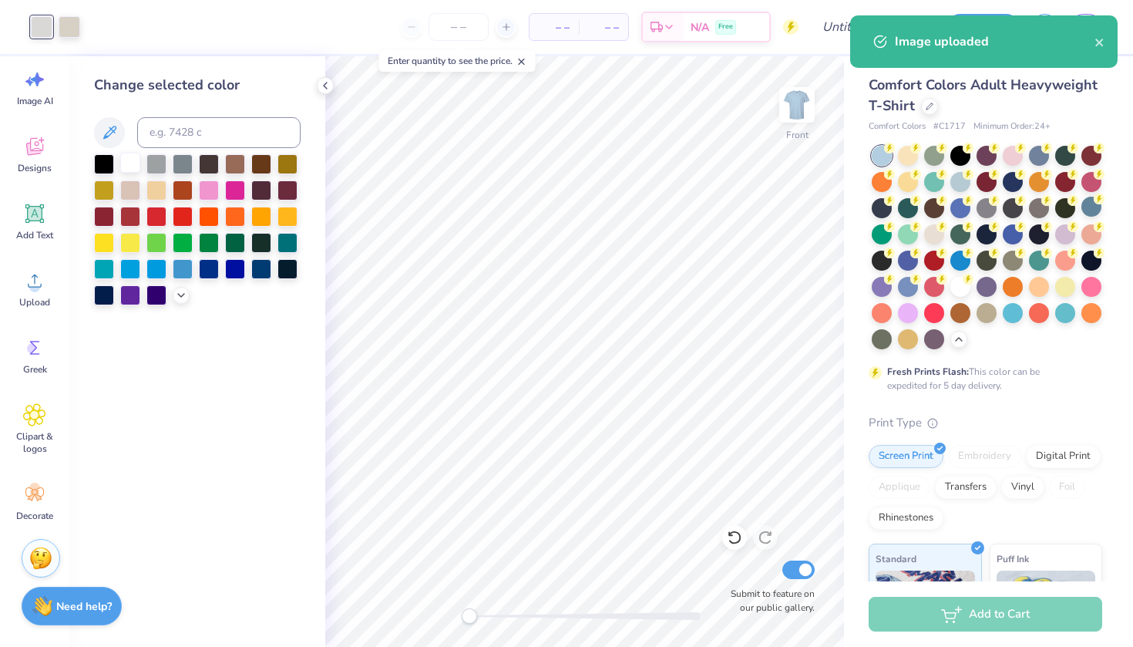
click at [129, 161] on div at bounding box center [130, 163] width 20 height 20
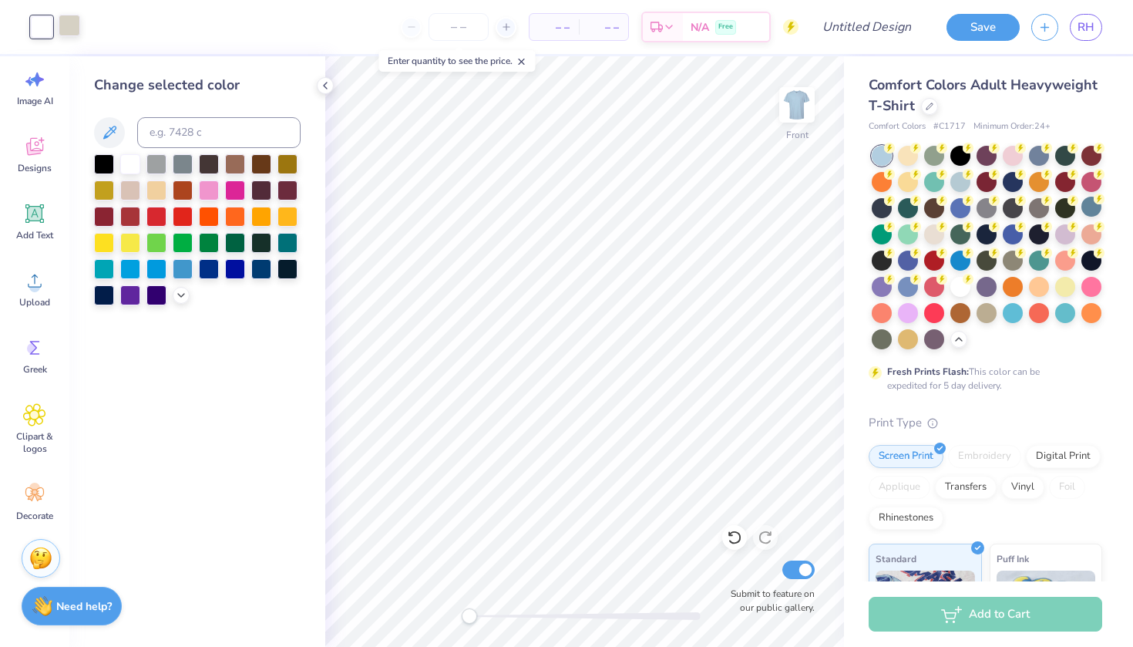
click at [75, 24] on div at bounding box center [70, 26] width 22 height 22
click at [133, 165] on div at bounding box center [130, 163] width 20 height 20
